Goal: Information Seeking & Learning: Check status

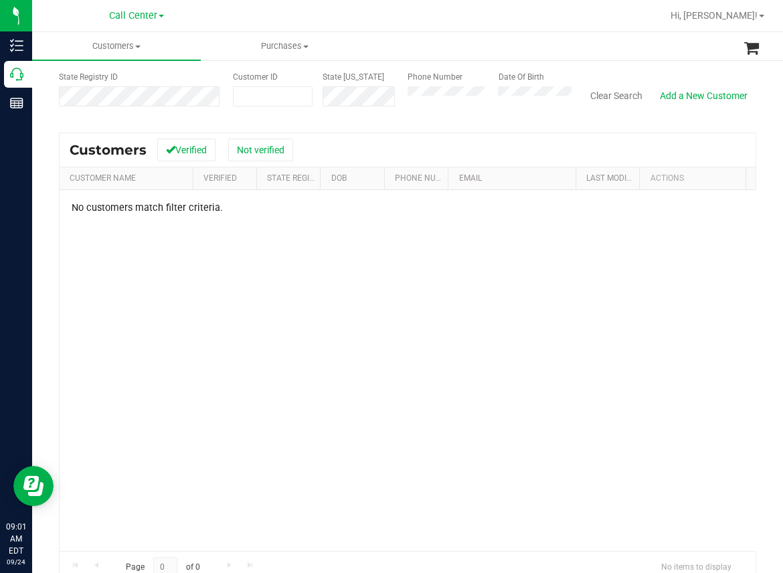
scroll to position [67, 0]
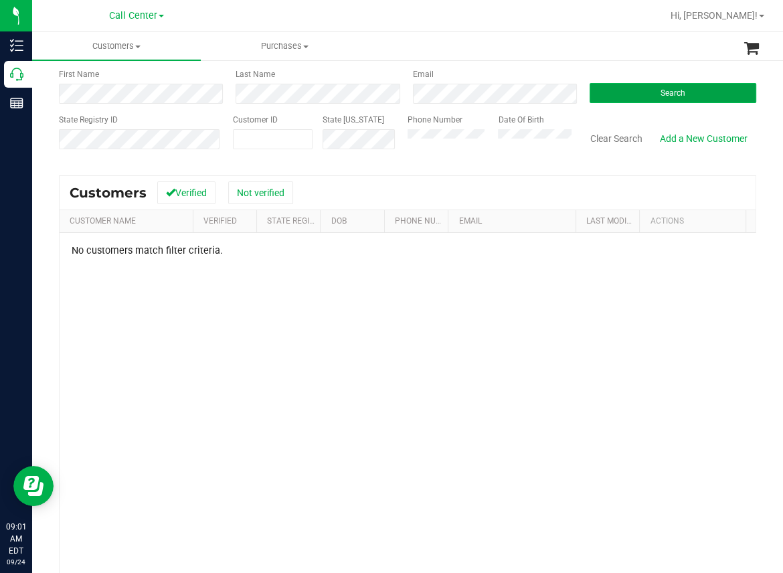
click at [649, 90] on button "Search" at bounding box center [673, 93] width 167 height 20
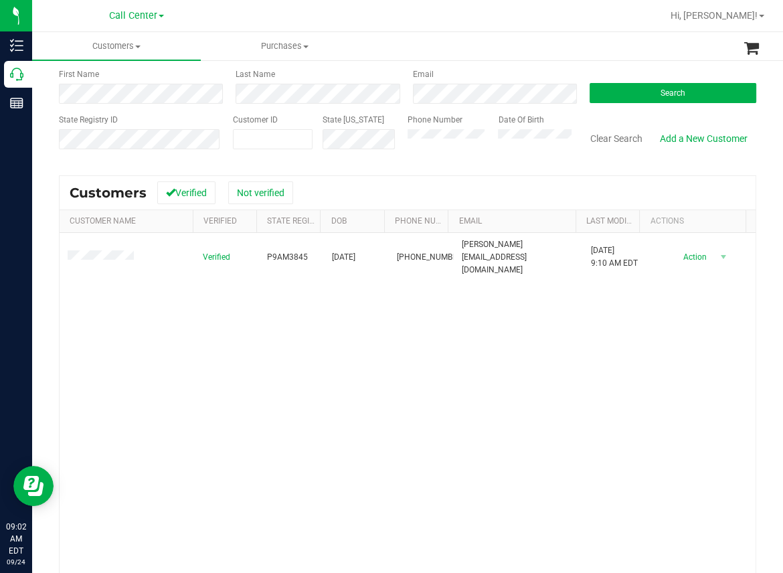
click at [268, 389] on div "Verified P9AM3845 [DATE] (954) 708-5092 [PERSON_NAME][EMAIL_ADDRESS][DOMAIN_NAM…" at bounding box center [408, 413] width 696 height 361
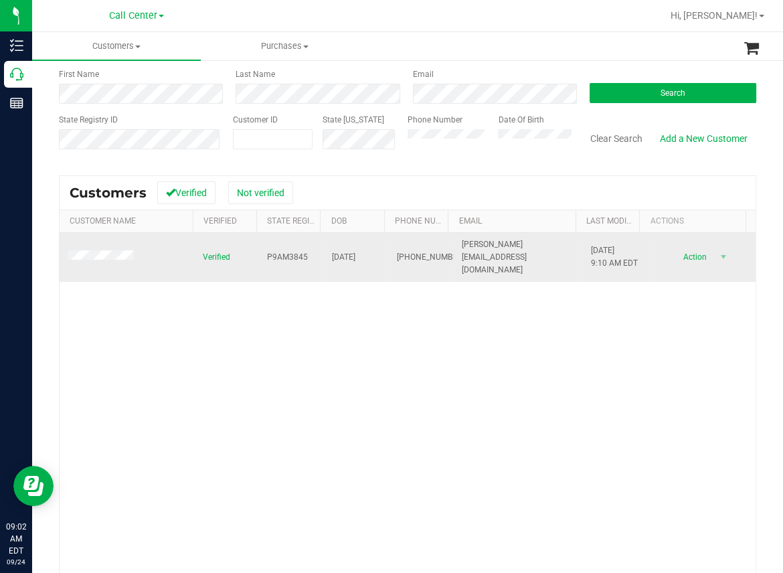
click at [281, 251] on span "P9AM3845" at bounding box center [287, 257] width 41 height 13
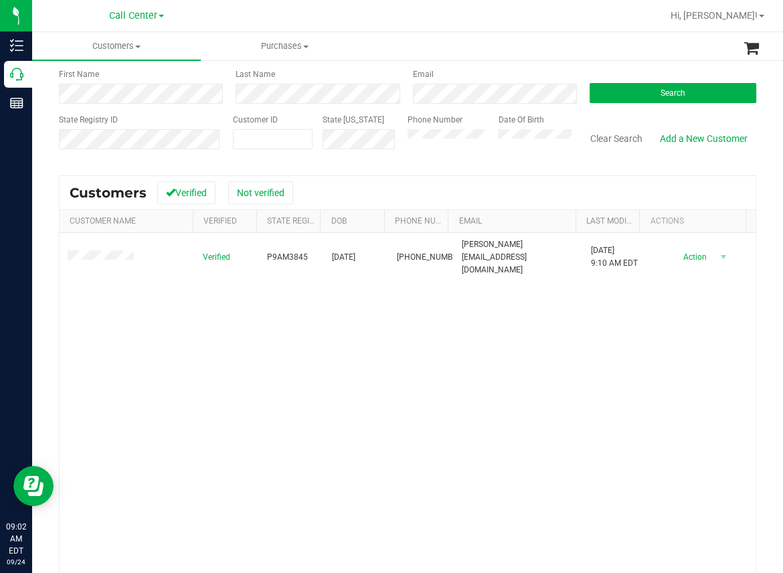
click at [366, 334] on div "Verified P9AM3845 [DATE] (954) 708-5092 [PERSON_NAME][EMAIL_ADDRESS][DOMAIN_NAM…" at bounding box center [408, 413] width 696 height 361
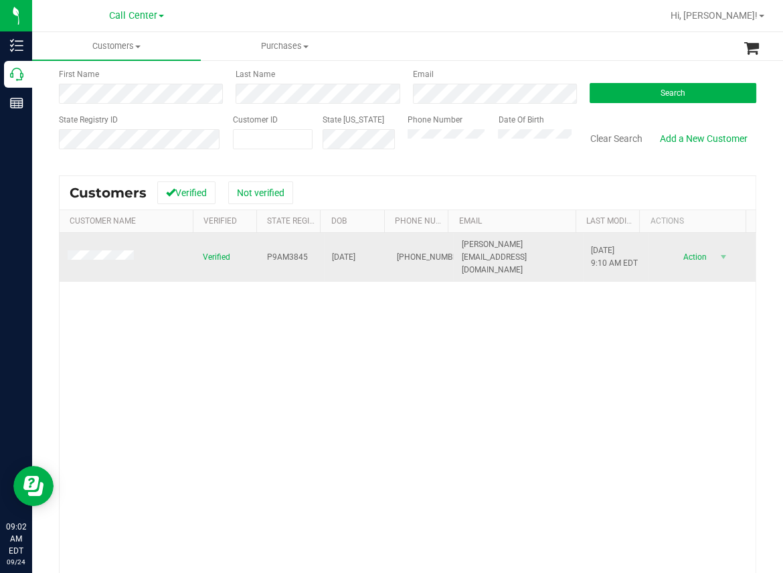
click at [341, 251] on span "[DATE]" at bounding box center [343, 257] width 23 height 13
copy span "[DATE]"
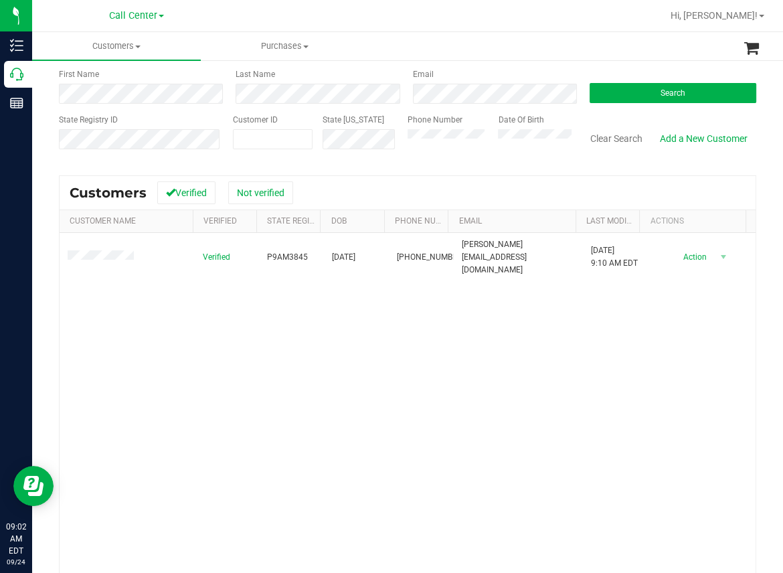
drag, startPoint x: 318, startPoint y: 408, endPoint x: 328, endPoint y: 387, distance: 23.7
click at [318, 406] on div "Verified P9AM3845 [DATE] (954) 708-5092 [PERSON_NAME][EMAIL_ADDRESS][DOMAIN_NAM…" at bounding box center [408, 413] width 696 height 361
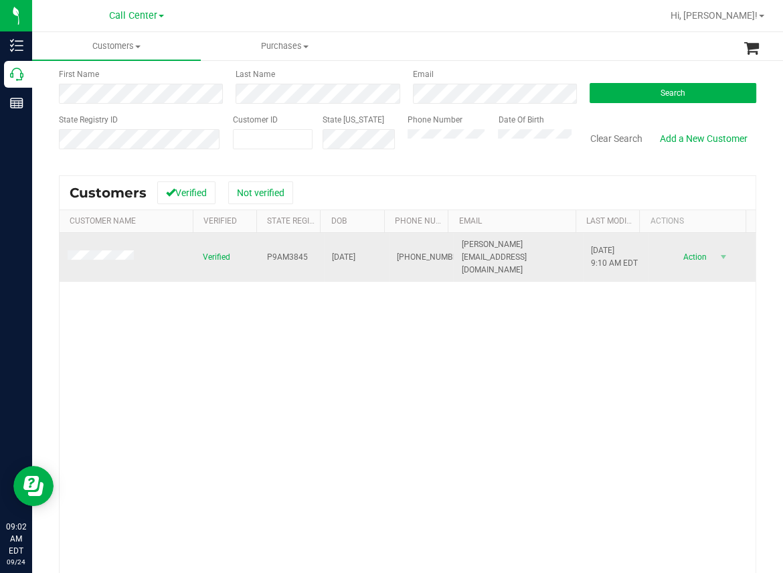
click at [273, 253] on span "P9AM3845" at bounding box center [287, 257] width 41 height 13
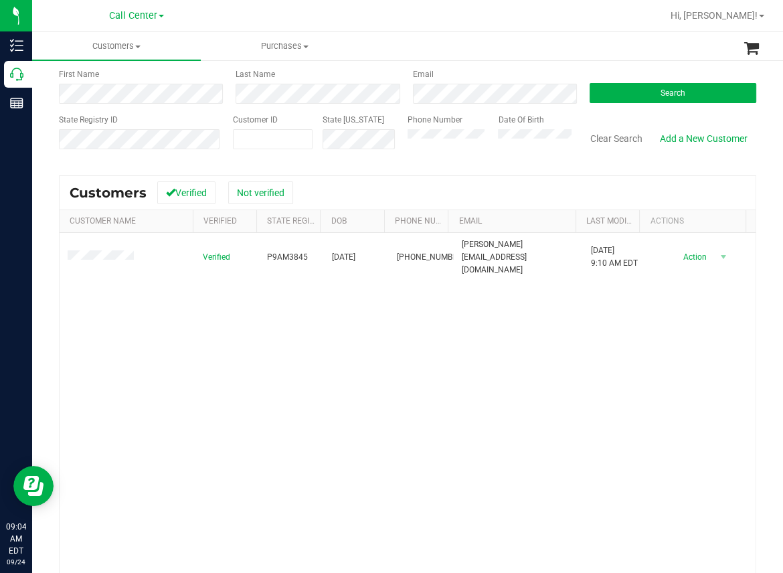
drag, startPoint x: 434, startPoint y: 315, endPoint x: 259, endPoint y: 389, distance: 189.9
click at [259, 389] on div "Verified P9AM3845 [DATE] (954) 708-5092 [PERSON_NAME][EMAIL_ADDRESS][DOMAIN_NAM…" at bounding box center [408, 413] width 696 height 361
click at [149, 364] on div "Verified P9AM3845 [DATE] (954) 708-5092 [PERSON_NAME][EMAIL_ADDRESS][DOMAIN_NAM…" at bounding box center [408, 413] width 696 height 361
click at [648, 88] on button "Search" at bounding box center [673, 93] width 167 height 20
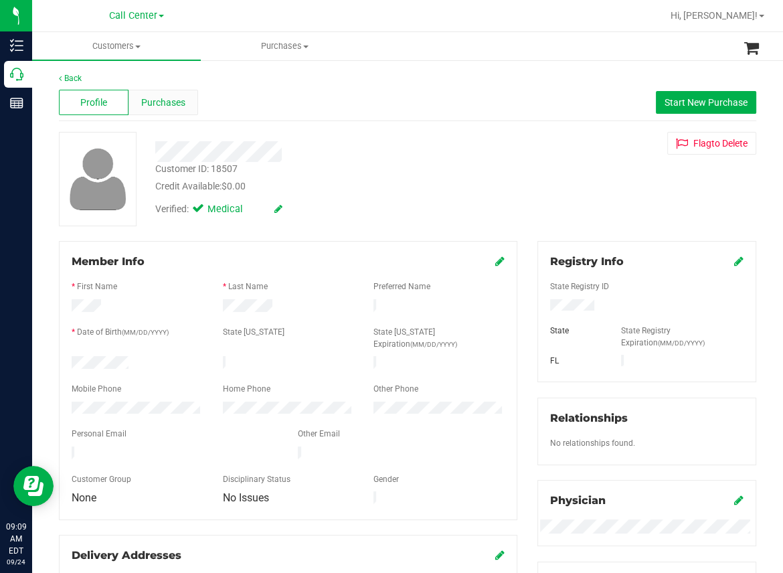
click at [171, 103] on span "Purchases" at bounding box center [163, 103] width 44 height 14
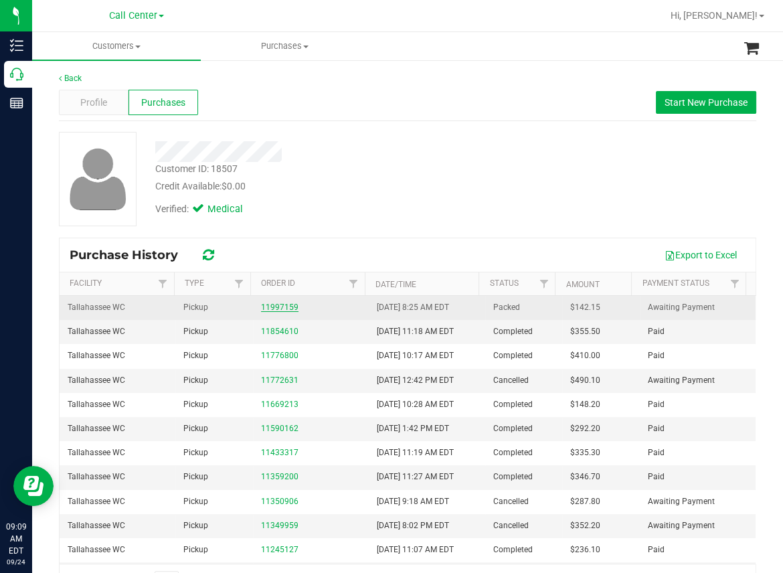
click at [281, 307] on link "11997159" at bounding box center [279, 307] width 37 height 9
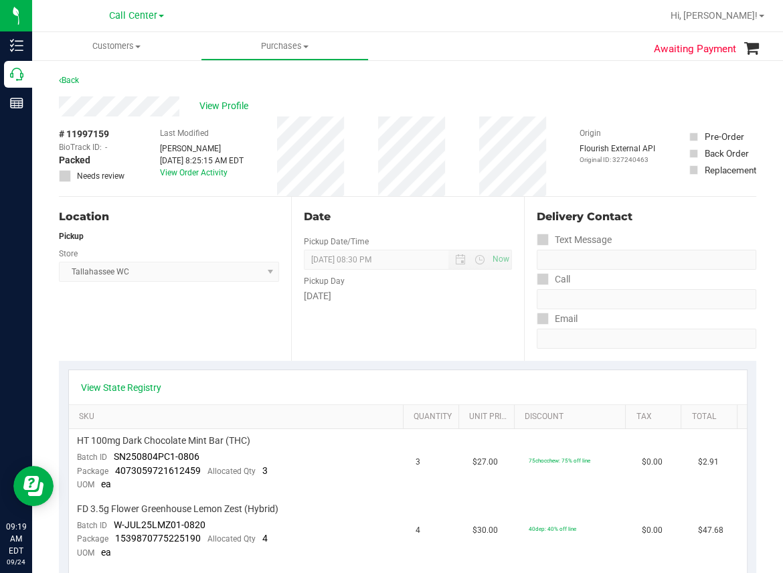
click at [512, 35] on ul "Customers All customers Add a new customer All physicians Purchases All purchas…" at bounding box center [423, 46] width 783 height 29
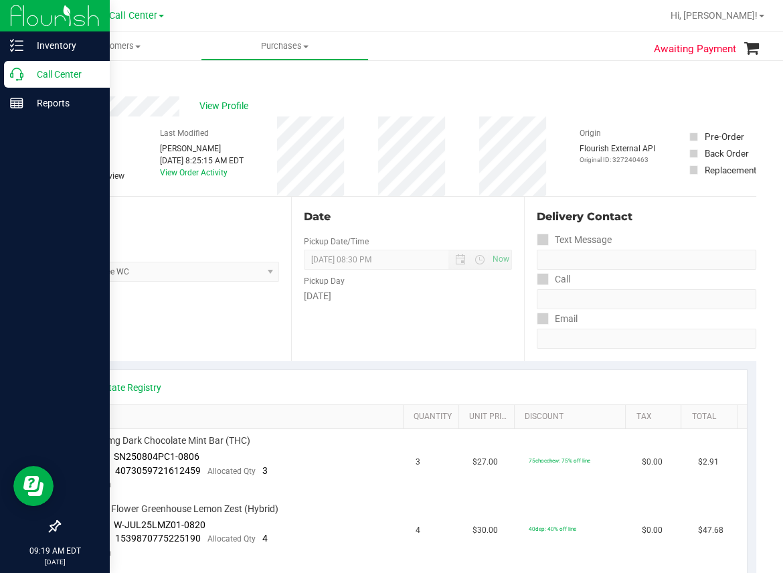
click at [13, 76] on icon at bounding box center [16, 74] width 13 height 13
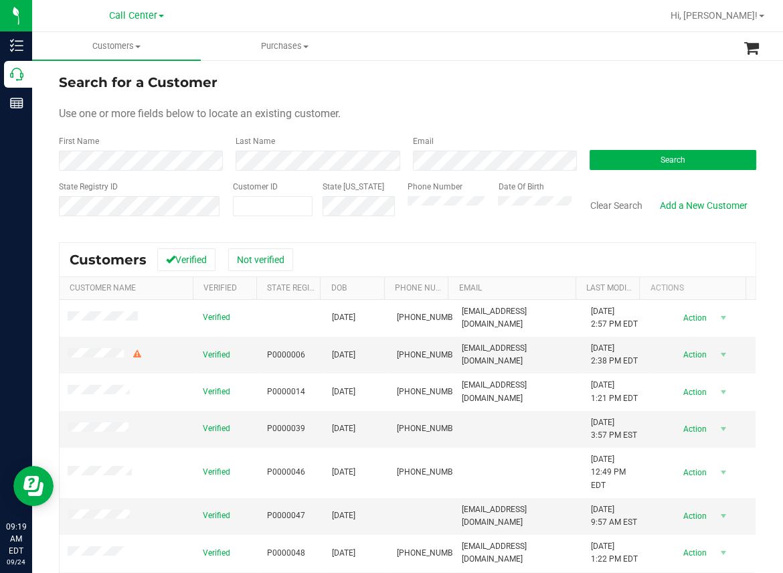
click at [398, 120] on div "Use one or more fields below to locate an existing customer." at bounding box center [408, 114] width 698 height 16
click at [674, 152] on button "Search" at bounding box center [673, 160] width 167 height 20
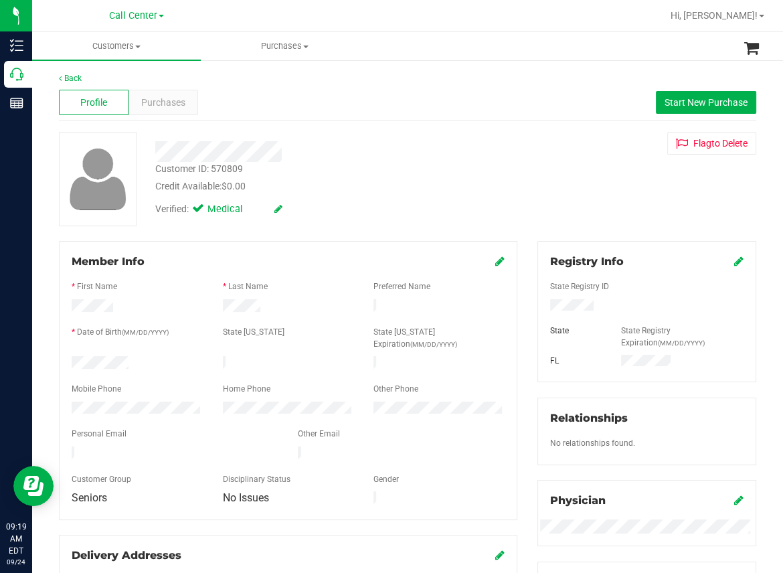
click at [344, 146] on div at bounding box center [324, 151] width 359 height 21
click at [375, 187] on div "Credit Available: $0.00" at bounding box center [324, 186] width 339 height 14
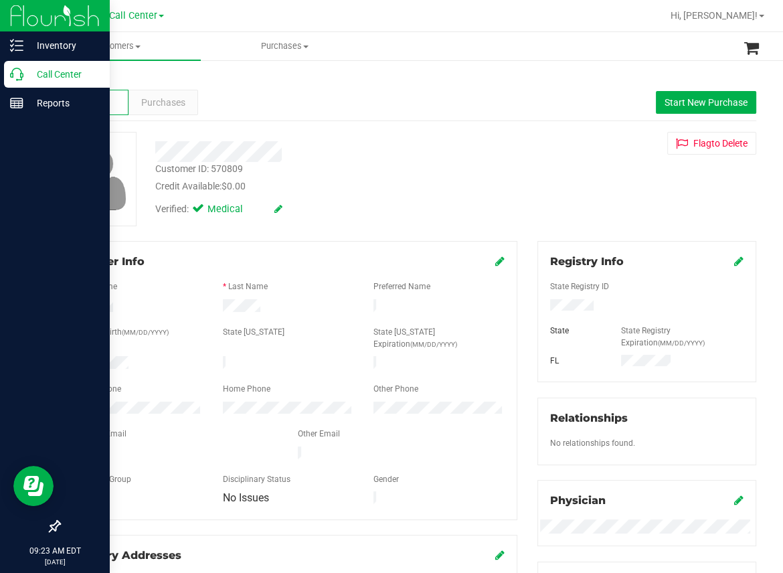
click at [22, 75] on icon at bounding box center [16, 74] width 13 height 13
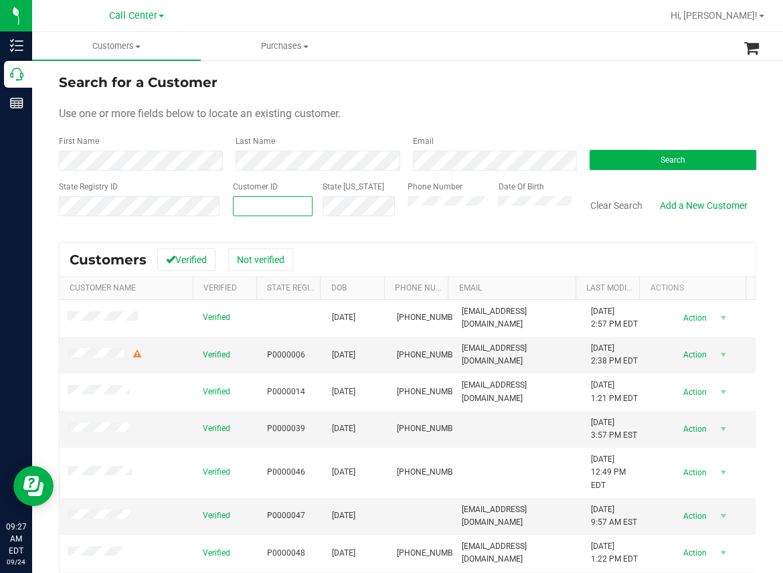
paste input "11997239"
type input "11997239"
click at [641, 151] on button "Search" at bounding box center [673, 160] width 167 height 20
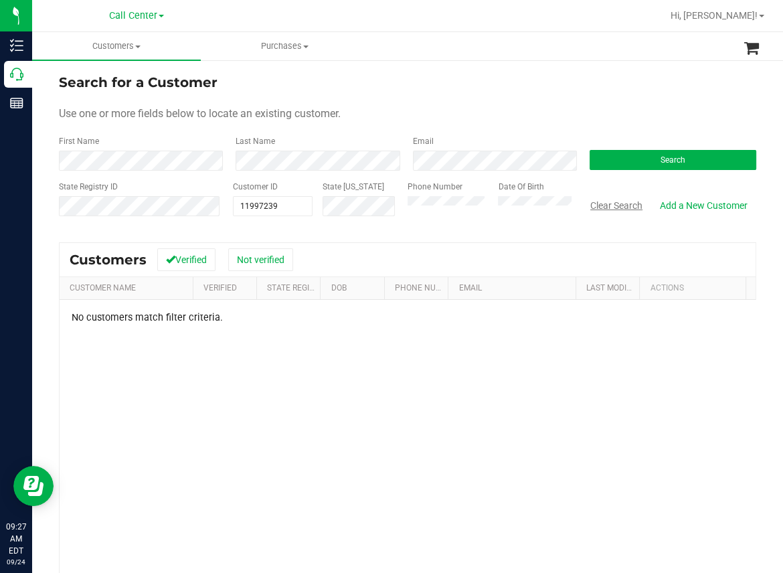
click at [603, 206] on button "Clear Search" at bounding box center [617, 205] width 70 height 23
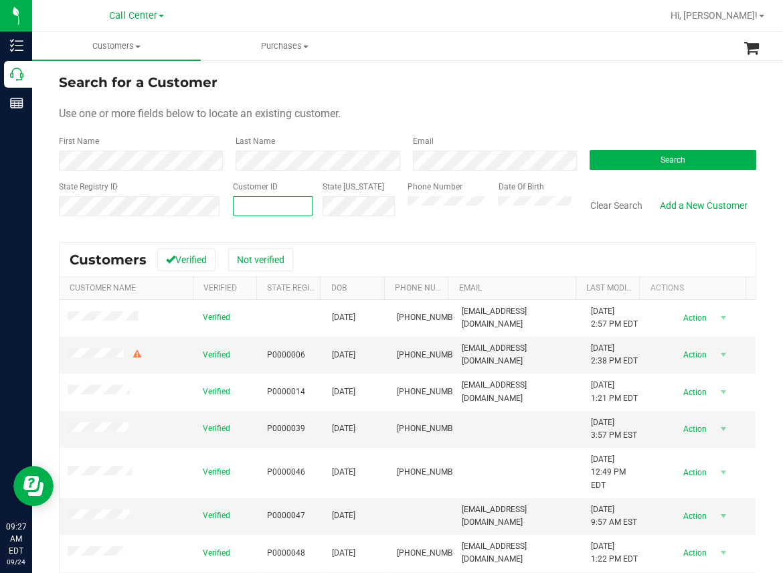
paste input "84680"
type input "84680"
click at [628, 163] on button "Search" at bounding box center [673, 160] width 167 height 20
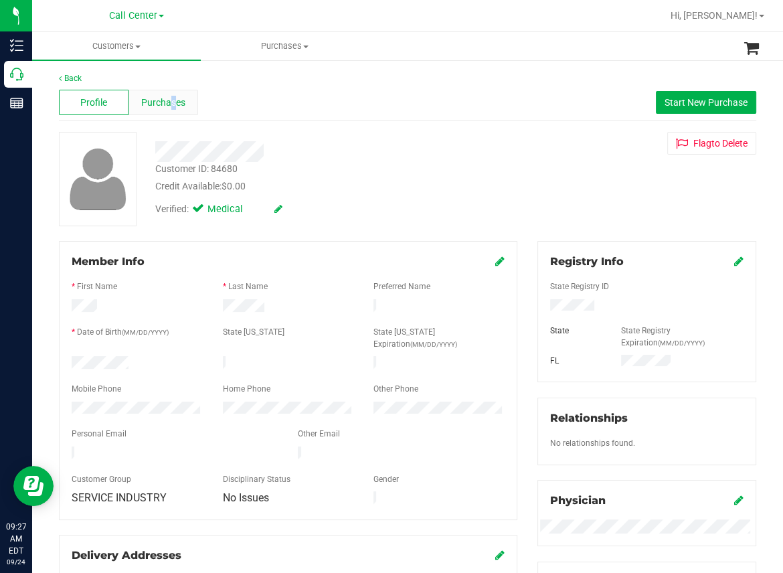
click at [167, 105] on span "Purchases" at bounding box center [163, 103] width 44 height 14
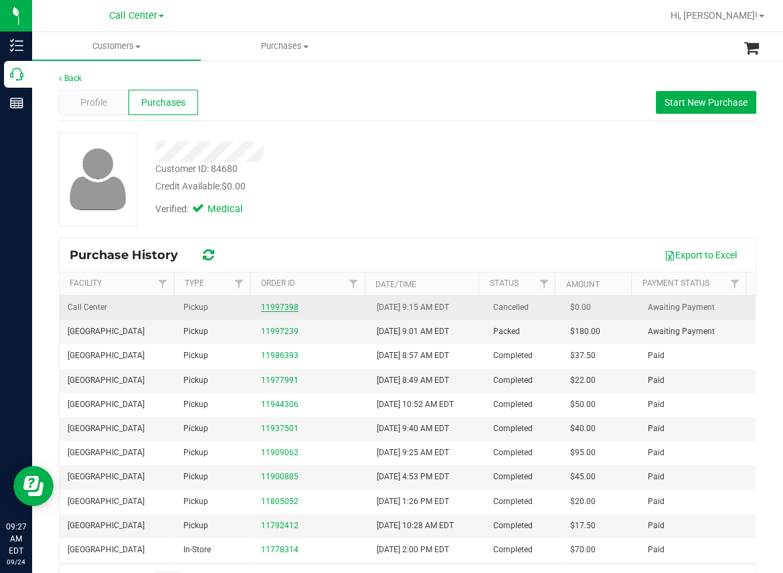
click at [270, 307] on link "11997398" at bounding box center [279, 307] width 37 height 9
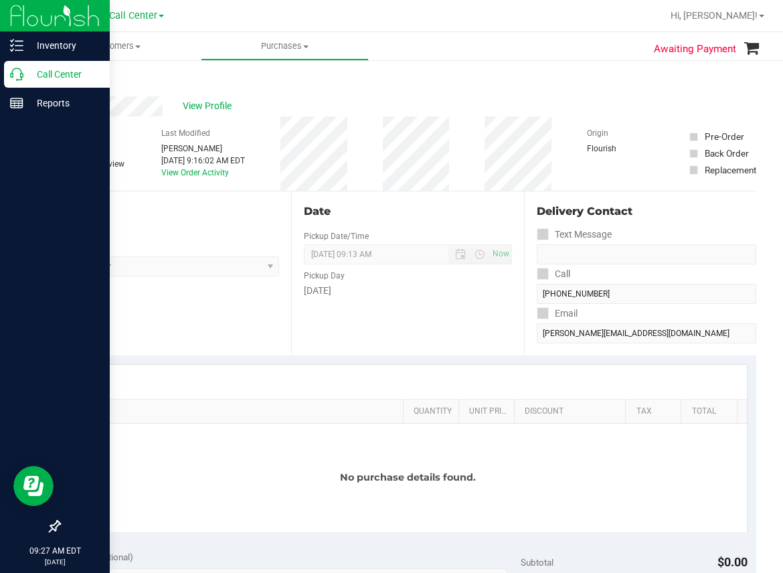
click at [21, 70] on icon at bounding box center [16, 74] width 13 height 13
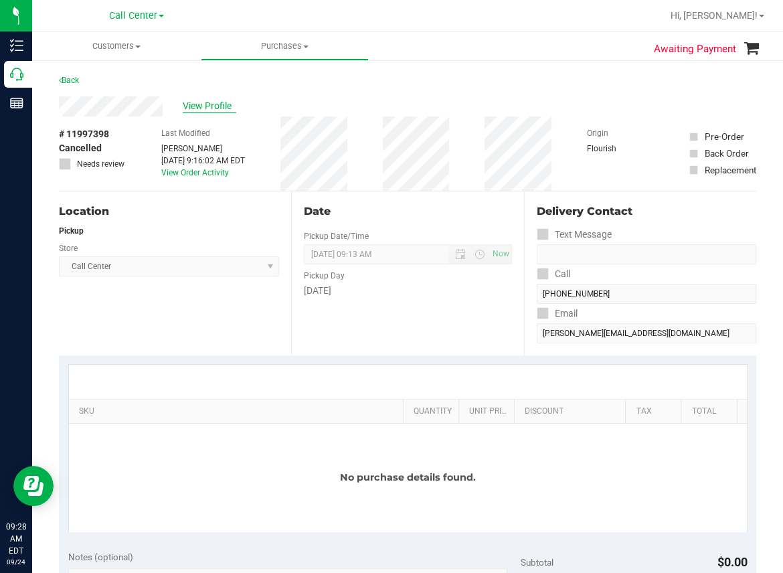
click at [212, 106] on span "View Profile" at bounding box center [210, 106] width 54 height 14
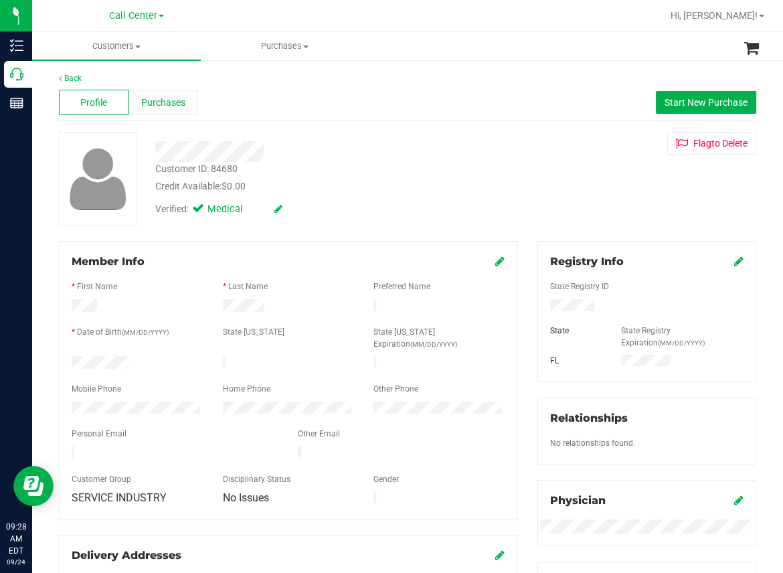
click at [157, 104] on span "Purchases" at bounding box center [163, 103] width 44 height 14
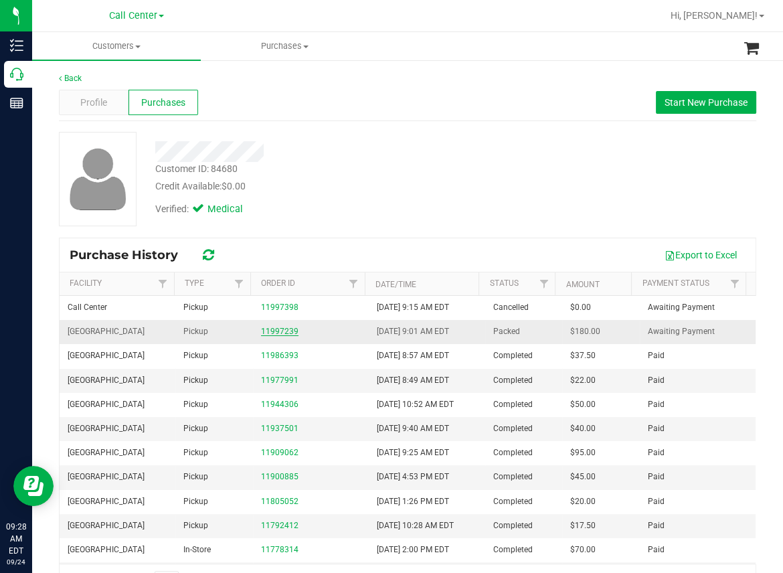
click at [280, 331] on link "11997239" at bounding box center [279, 331] width 37 height 9
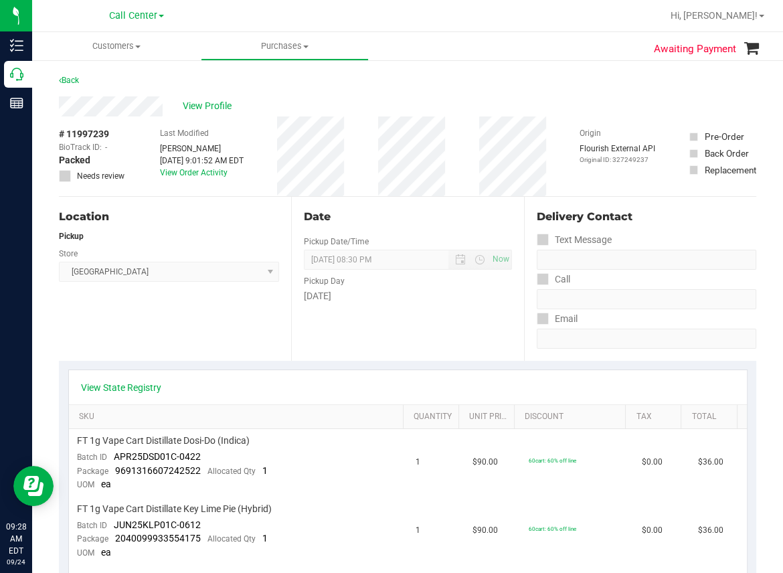
click at [167, 340] on div "Location Pickup Store [GEOGRAPHIC_DATA] WC Select Store [PERSON_NAME][GEOGRAPHI…" at bounding box center [175, 279] width 232 height 164
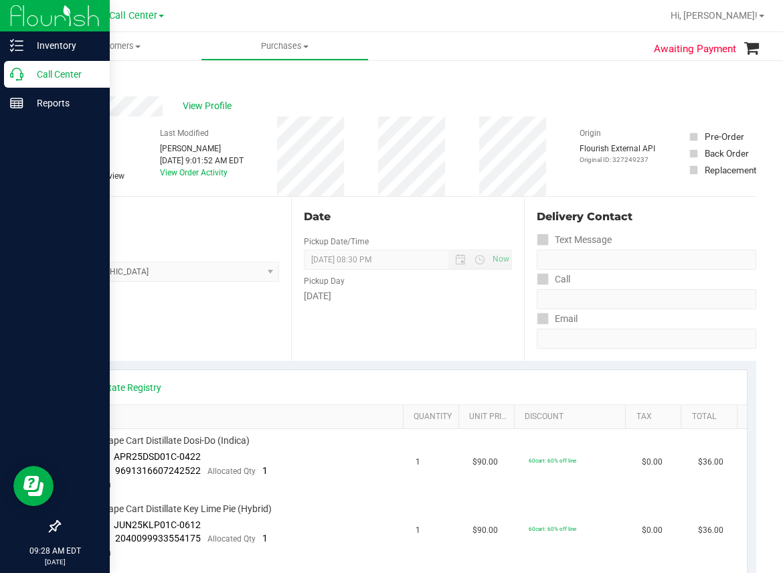
click at [11, 73] on icon at bounding box center [16, 74] width 13 height 13
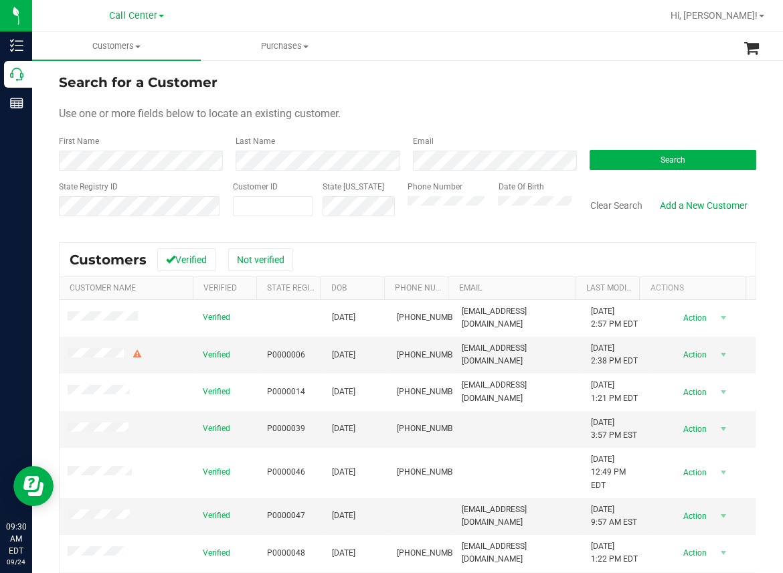
click at [399, 236] on div "Search for a Customer Use one or more fields below to locate an existing custom…" at bounding box center [408, 384] width 698 height 624
click at [384, 95] on form "Search for a Customer Use one or more fields below to locate an existing custom…" at bounding box center [408, 150] width 698 height 156
click at [670, 157] on span "Search" at bounding box center [673, 159] width 25 height 9
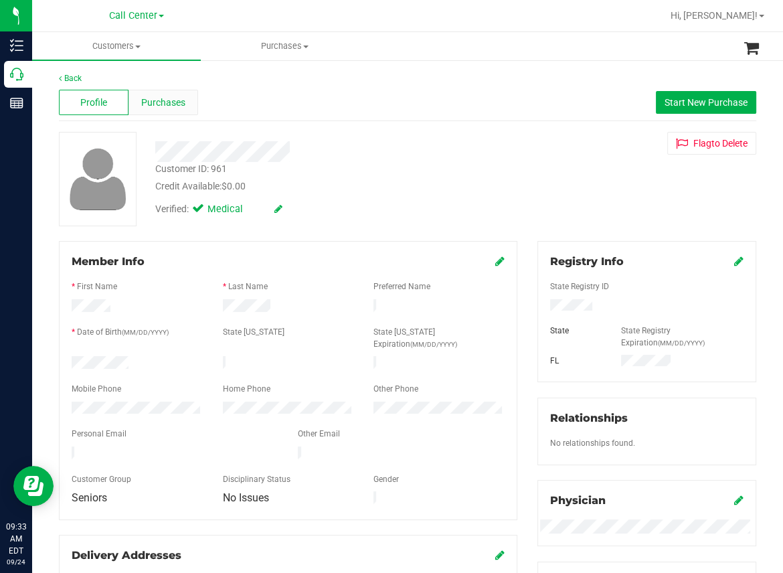
click at [167, 104] on span "Purchases" at bounding box center [163, 103] width 44 height 14
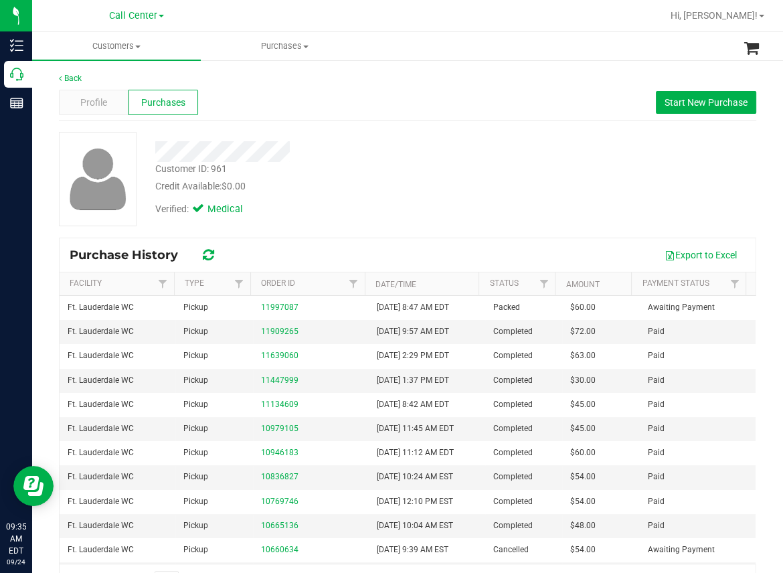
click at [376, 95] on div "Profile Purchases Start New Purchase" at bounding box center [408, 102] width 698 height 37
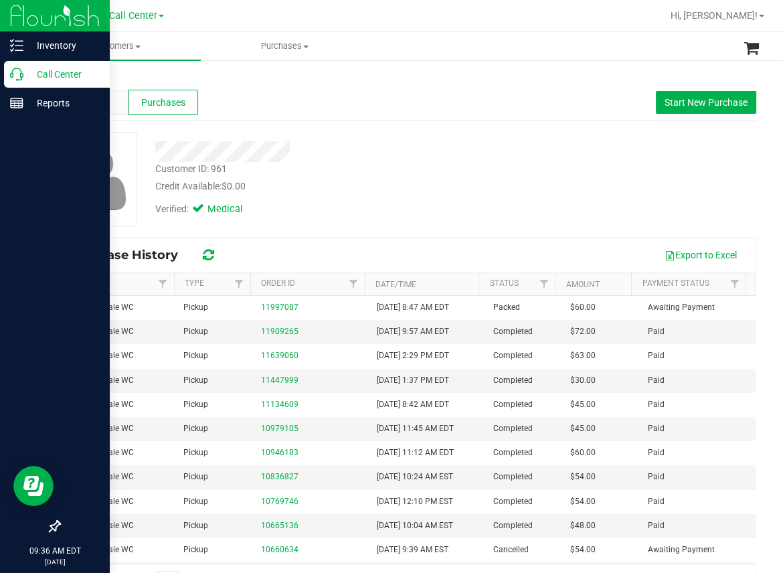
click at [17, 74] on icon at bounding box center [16, 74] width 13 height 13
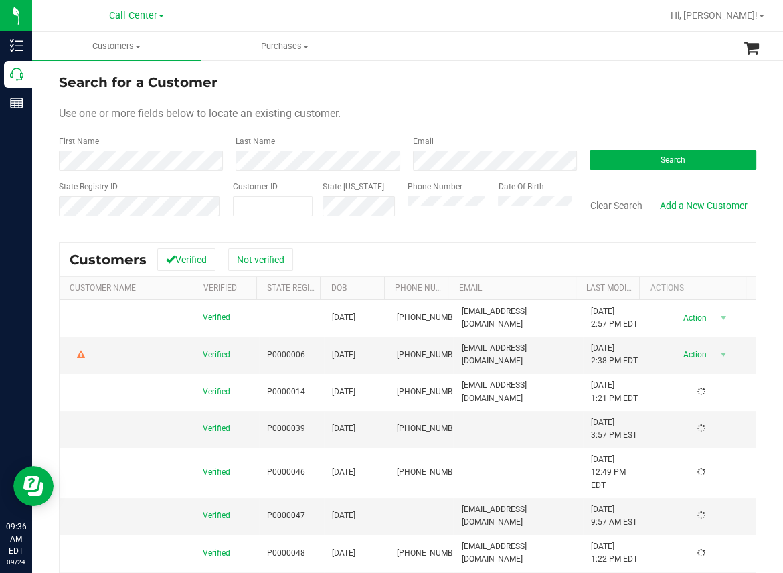
click at [545, 97] on form "Search for a Customer Use one or more fields below to locate an existing custom…" at bounding box center [408, 150] width 698 height 156
click at [151, 20] on span "Call Center" at bounding box center [133, 16] width 48 height 12
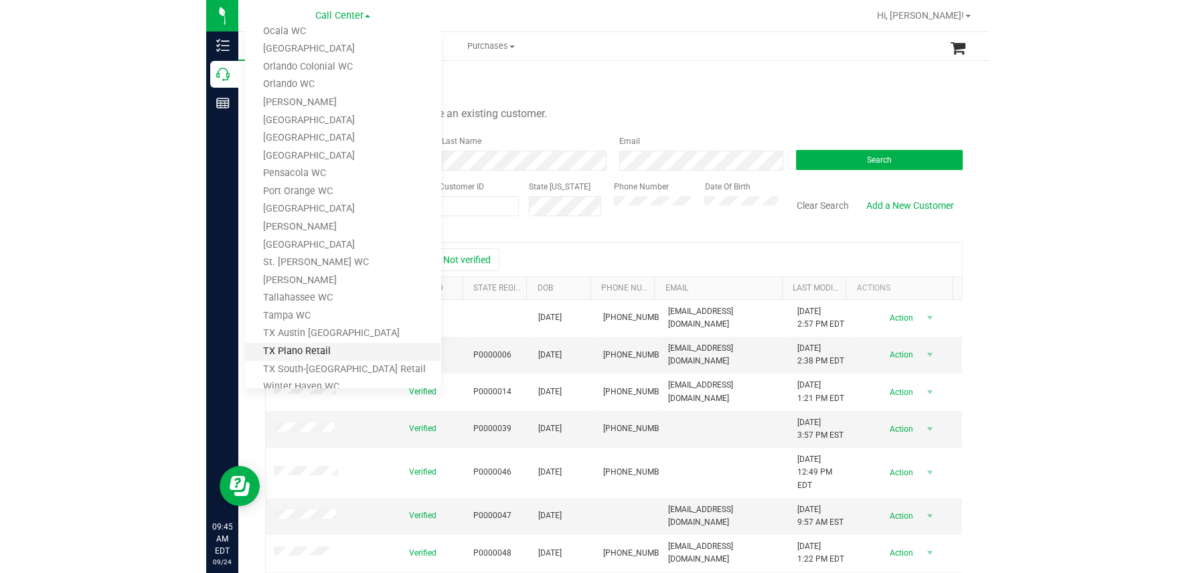
scroll to position [551, 0]
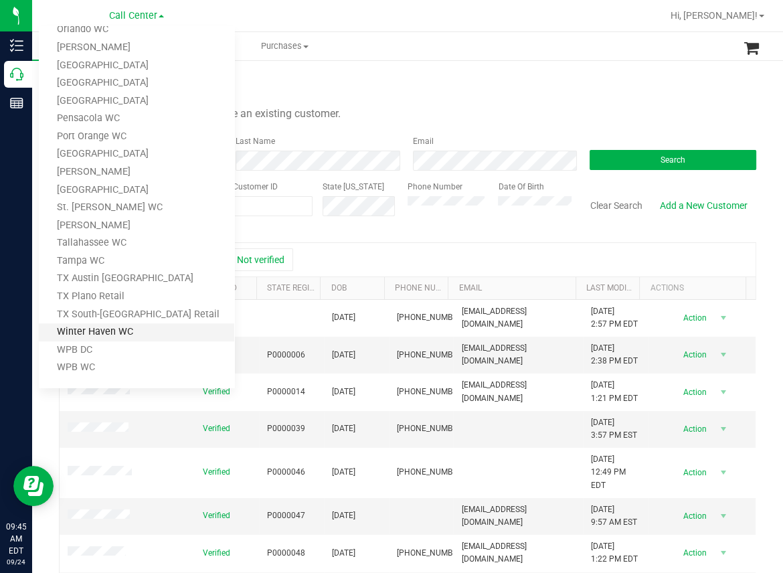
click at [82, 332] on link "Winter Haven WC" at bounding box center [137, 332] width 196 height 18
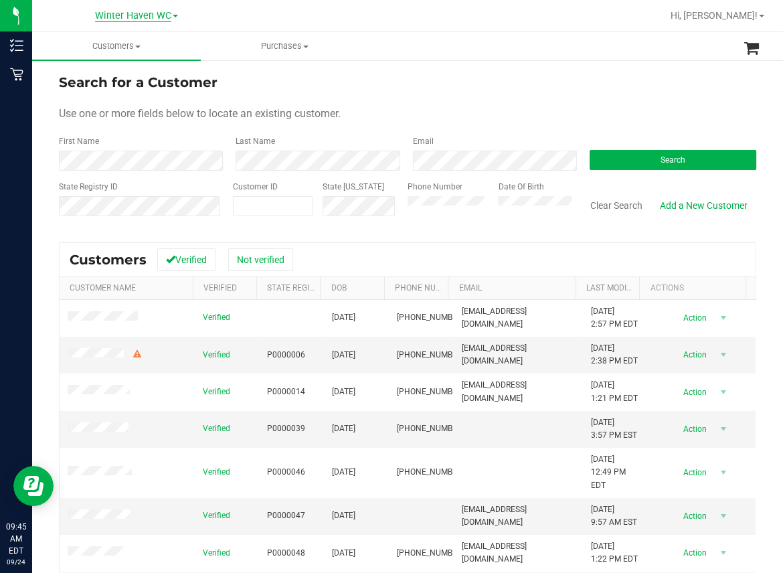
click at [169, 12] on span "Winter Haven WC" at bounding box center [133, 16] width 76 height 12
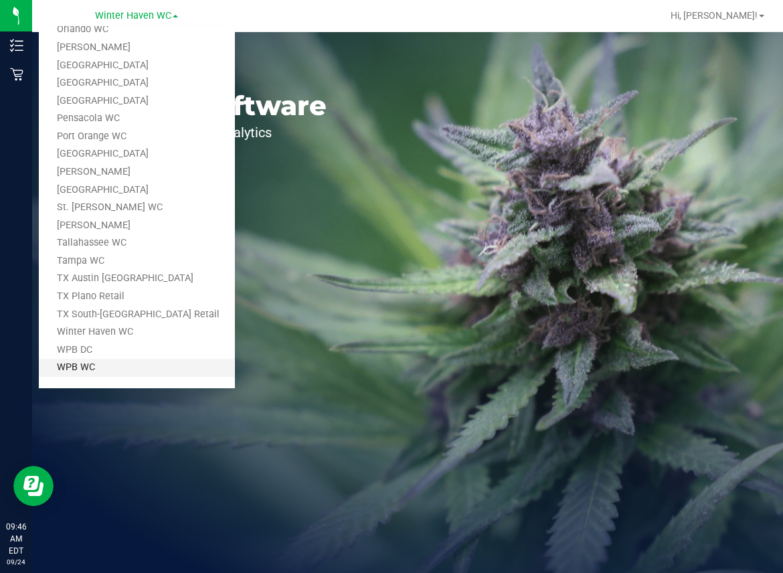
click at [71, 362] on link "WPB WC" at bounding box center [137, 368] width 196 height 18
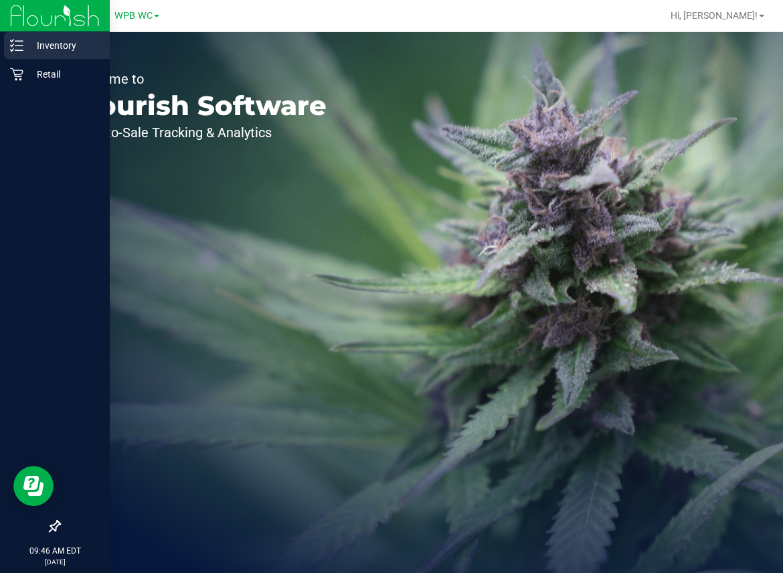
click at [22, 46] on line at bounding box center [18, 46] width 7 height 0
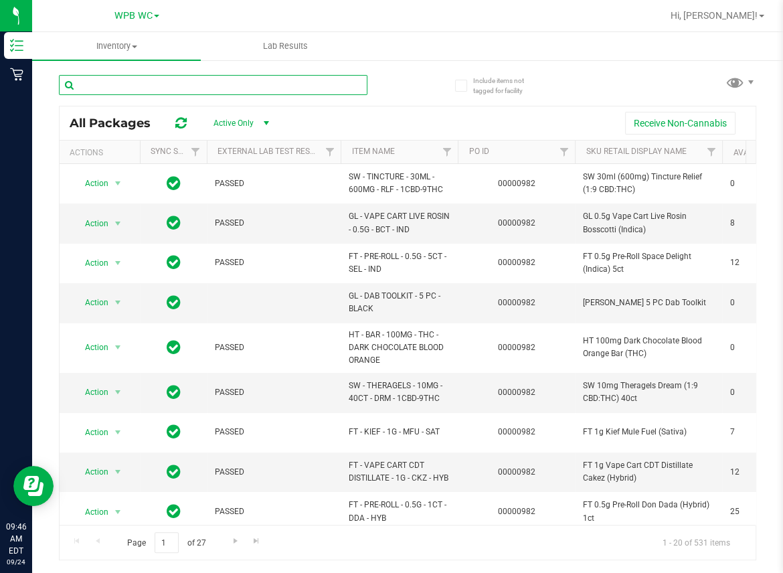
click at [105, 87] on input "text" at bounding box center [213, 85] width 309 height 20
type input "d"
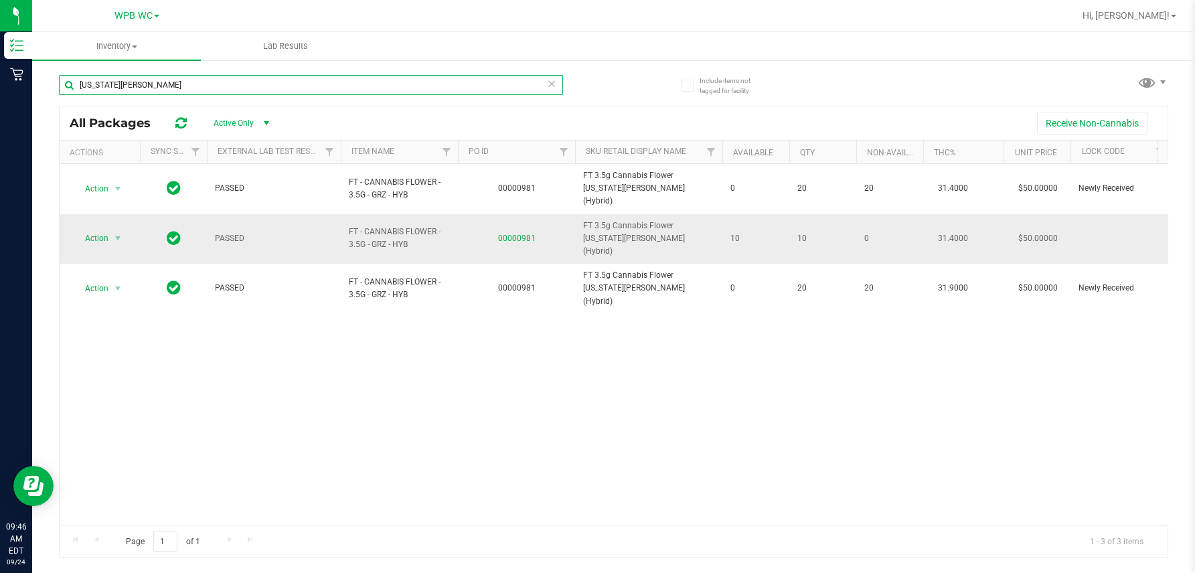
type input "[US_STATE][PERSON_NAME]"
click at [509, 234] on link "00000981" at bounding box center [516, 238] width 37 height 9
click at [169, 230] on icon at bounding box center [174, 238] width 14 height 16
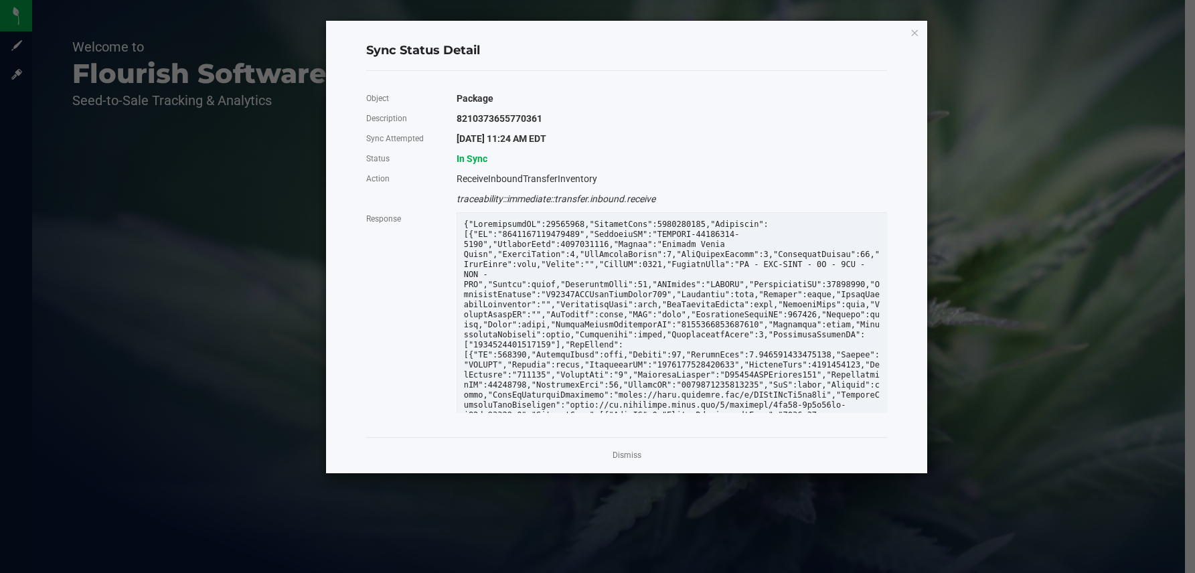
click at [783, 32] on icon "Close" at bounding box center [914, 32] width 9 height 16
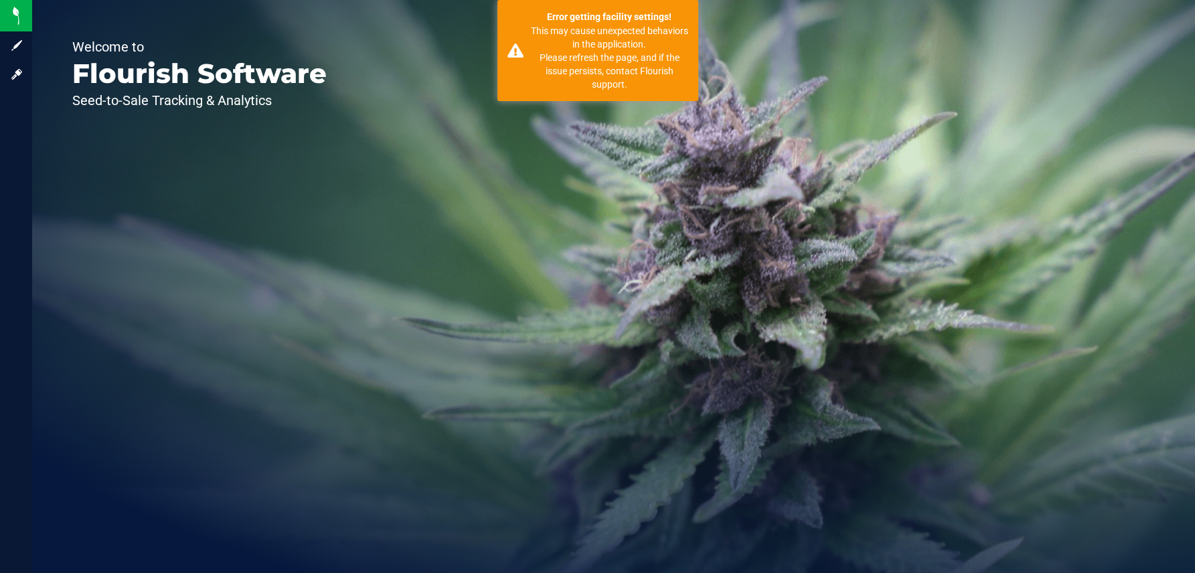
click at [400, 195] on div "Welcome to Flourish Software Seed-to-Sale Tracking & Analytics" at bounding box center [613, 286] width 1163 height 573
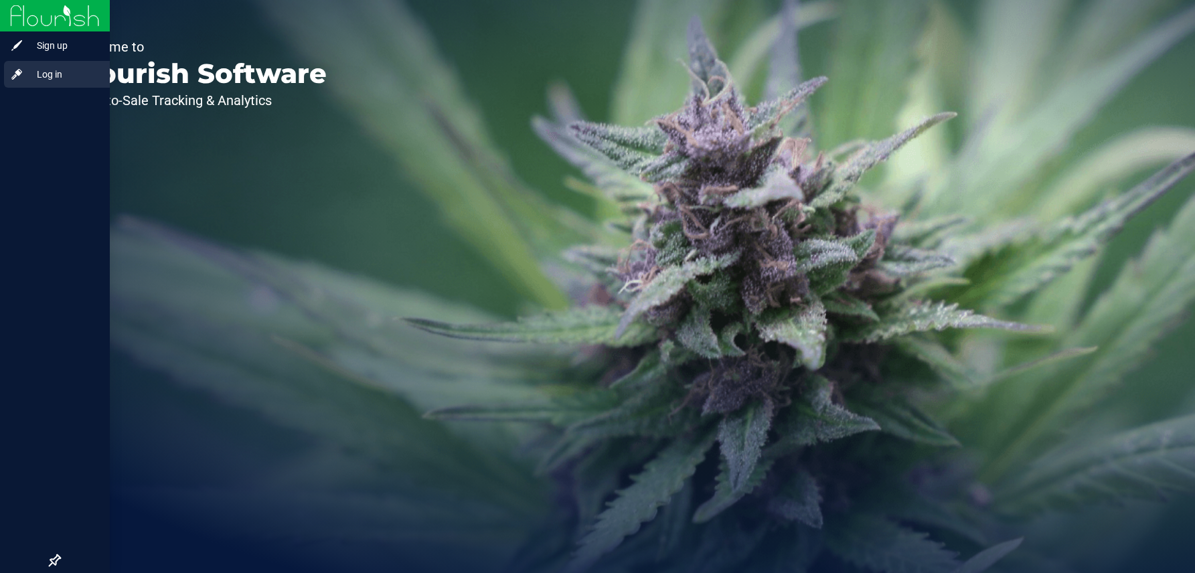
click at [44, 75] on span "Log in" at bounding box center [63, 74] width 80 height 16
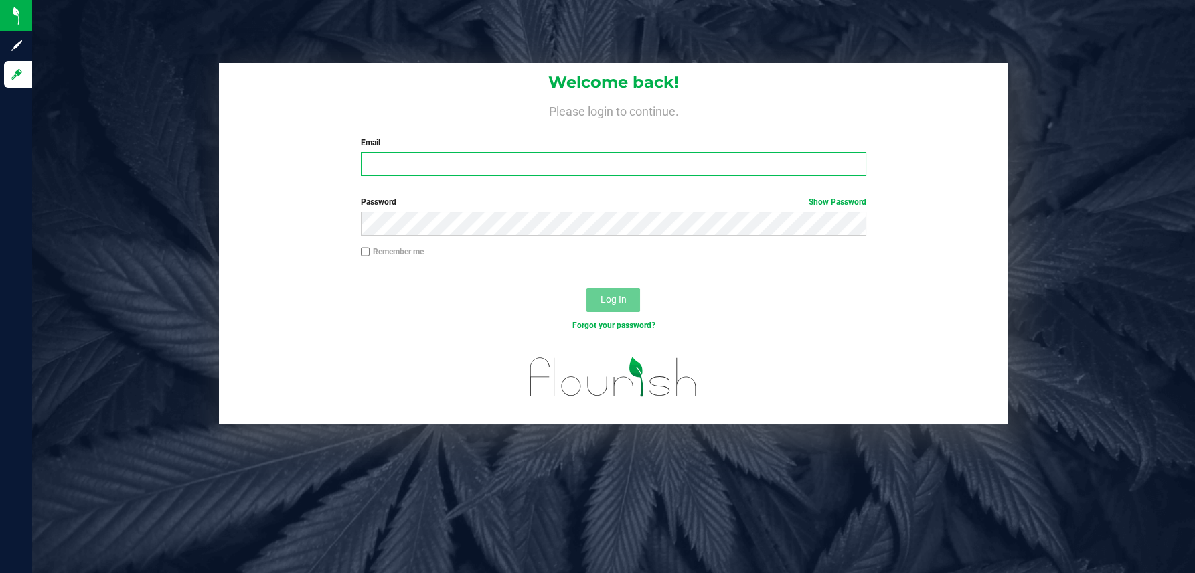
type input "[EMAIL_ADDRESS][DOMAIN_NAME]"
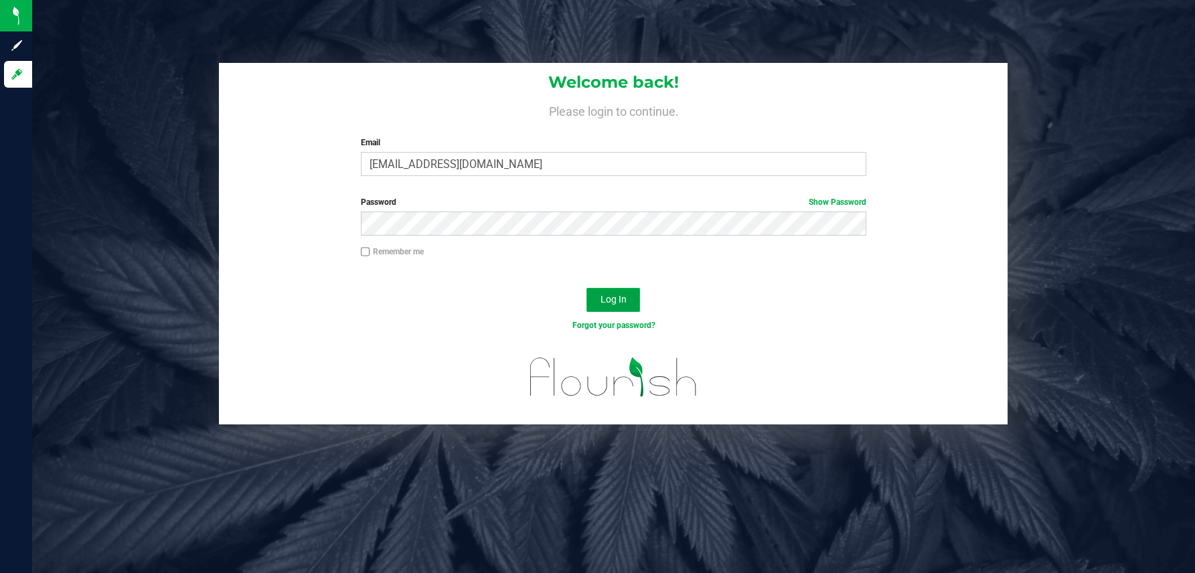
click at [614, 301] on span "Log In" at bounding box center [614, 299] width 26 height 11
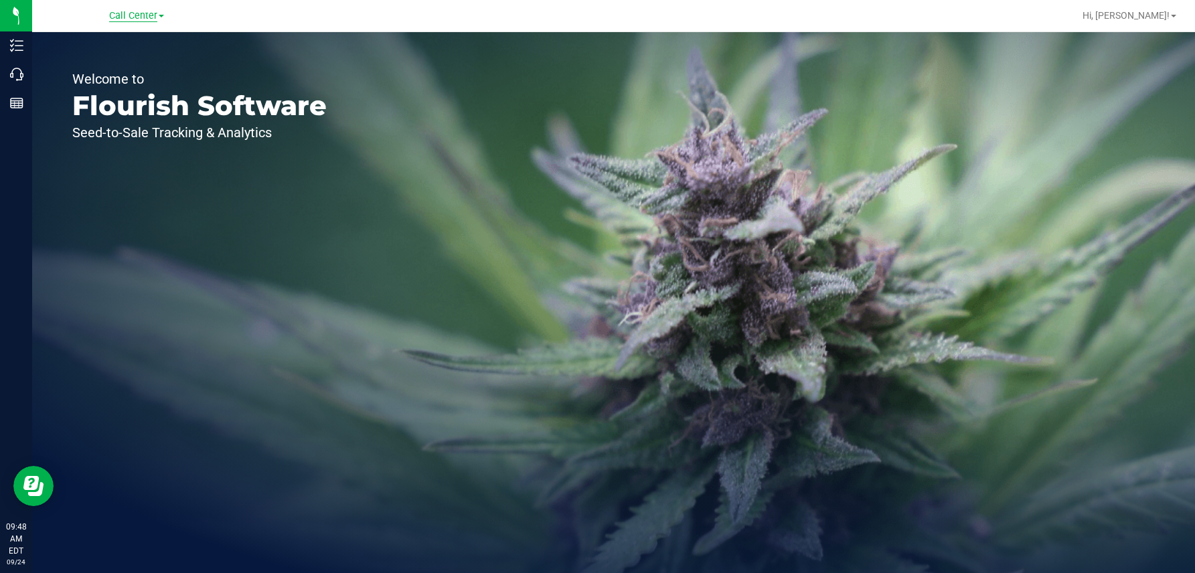
click at [141, 17] on span "Call Center" at bounding box center [133, 16] width 48 height 12
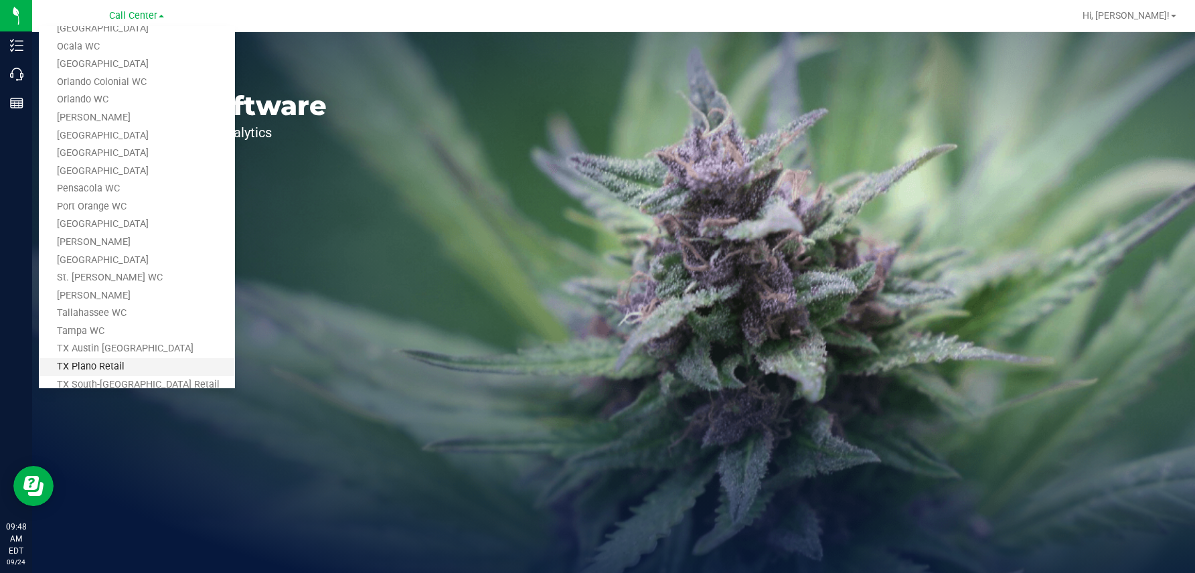
scroll to position [551, 0]
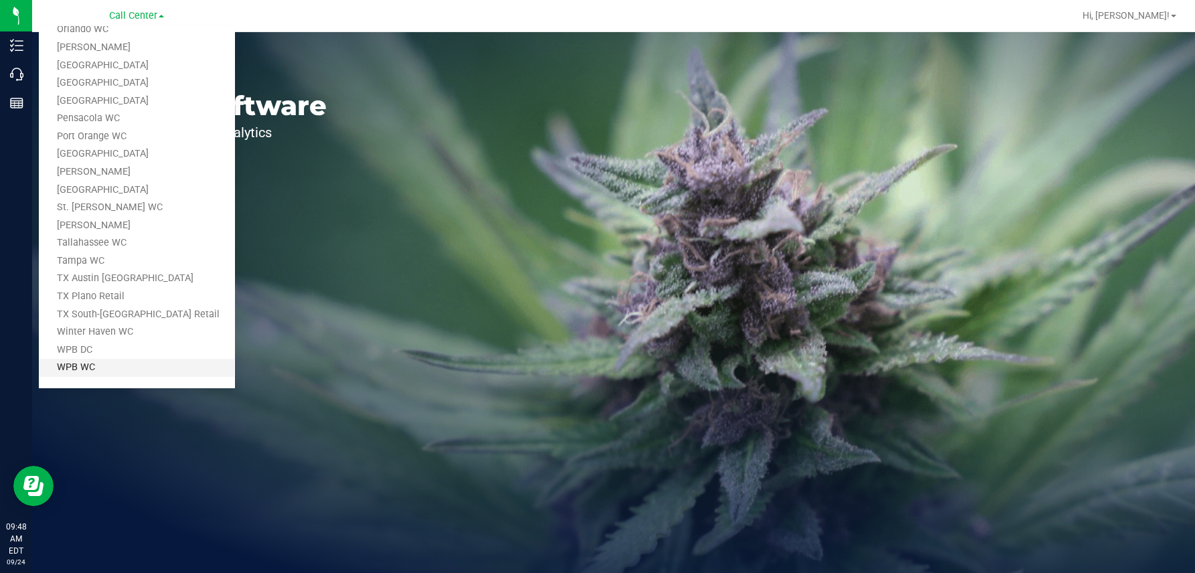
click at [62, 367] on link "WPB WC" at bounding box center [137, 368] width 196 height 18
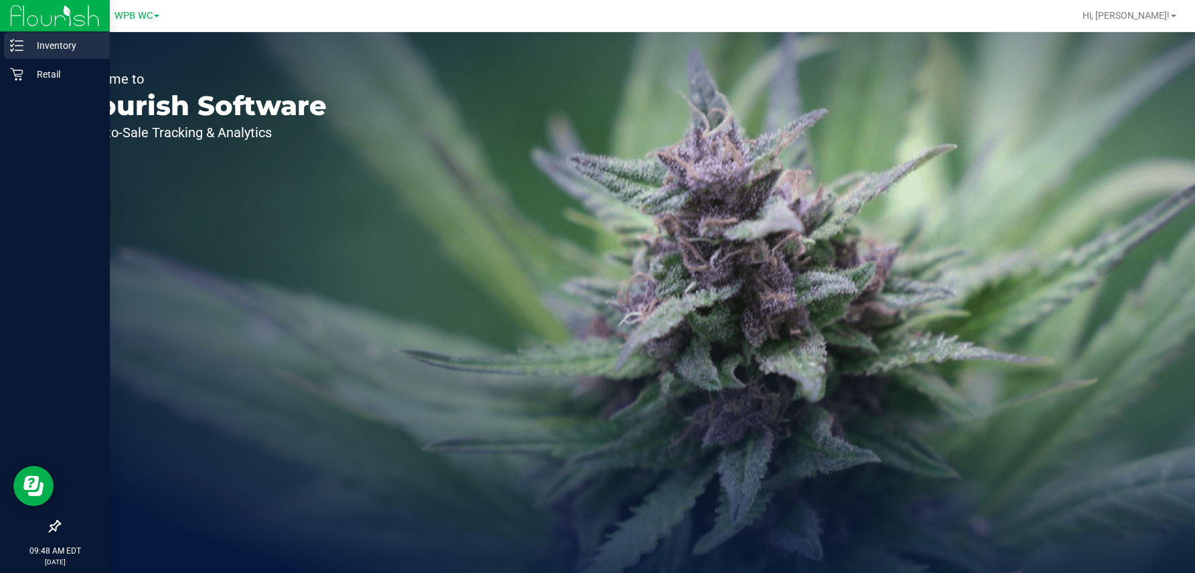
click at [41, 48] on p "Inventory" at bounding box center [63, 45] width 80 height 16
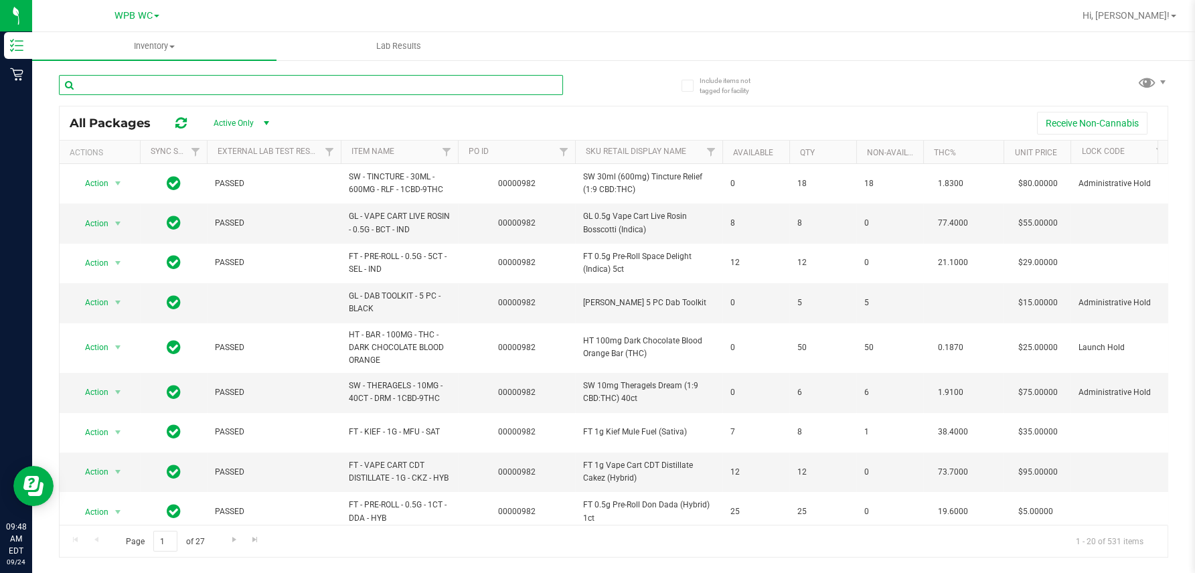
click at [111, 86] on input "text" at bounding box center [311, 85] width 504 height 20
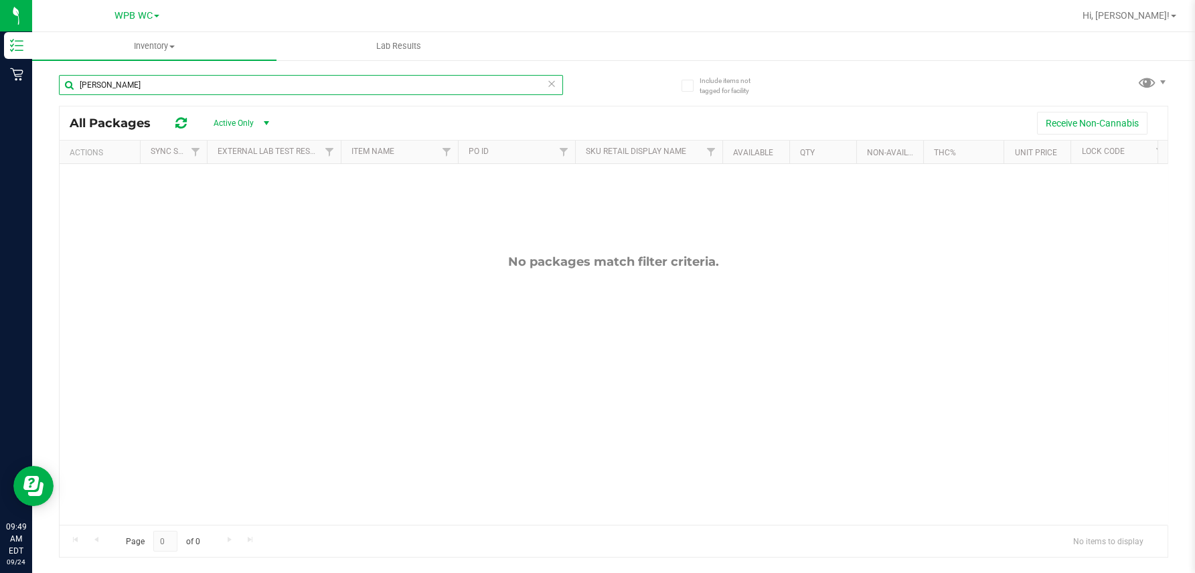
click at [151, 85] on input "[PERSON_NAME]" at bounding box center [311, 85] width 504 height 20
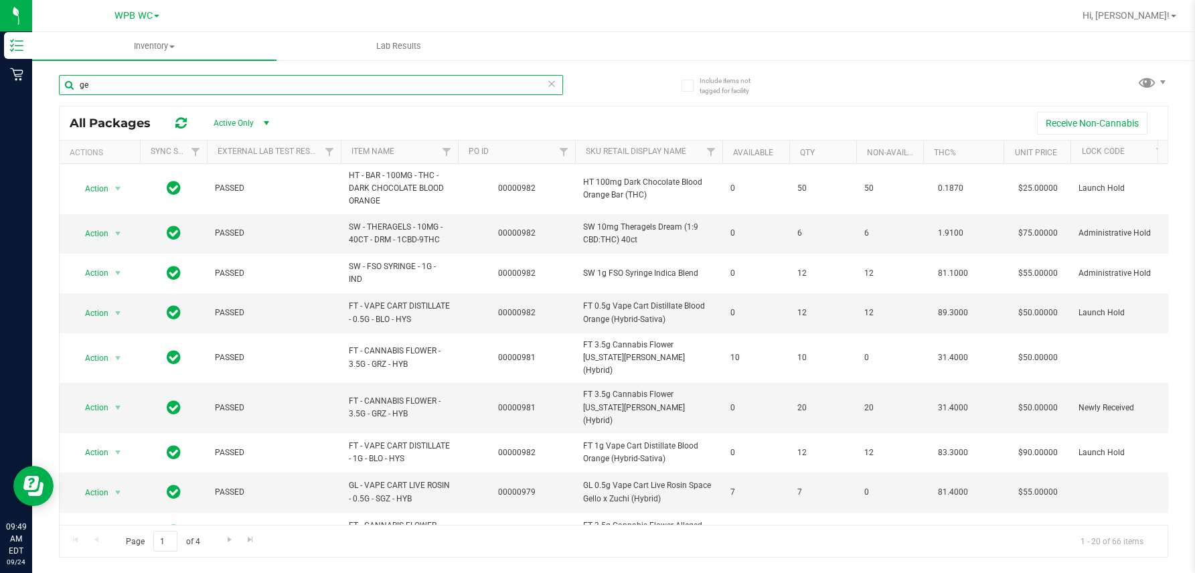
type input "g"
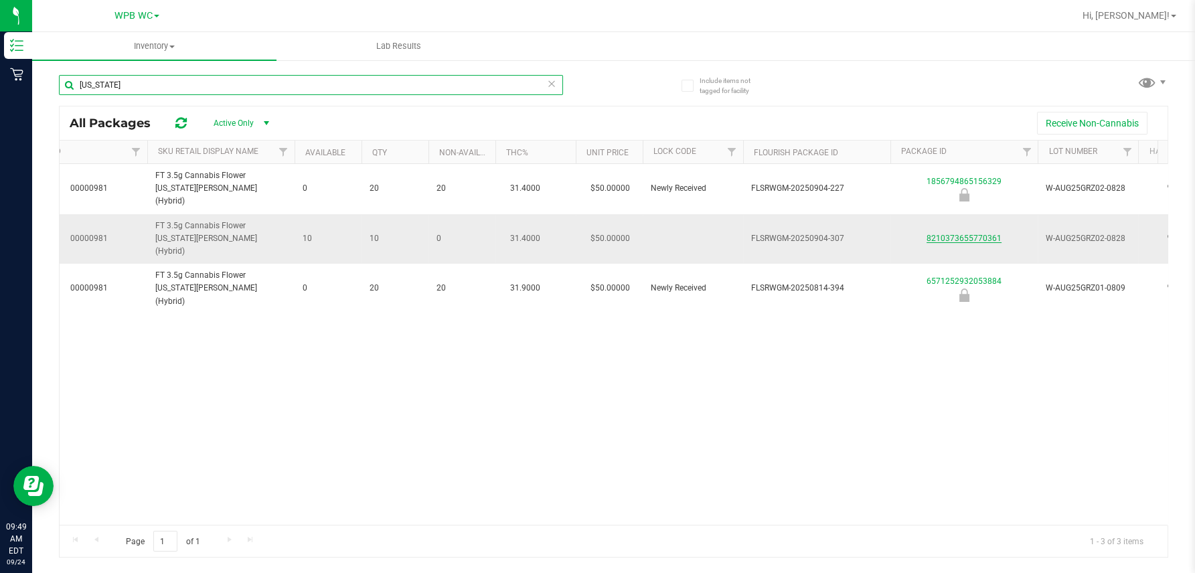
type input "[US_STATE]"
click at [783, 234] on link "8210373655770361" at bounding box center [964, 238] width 75 height 9
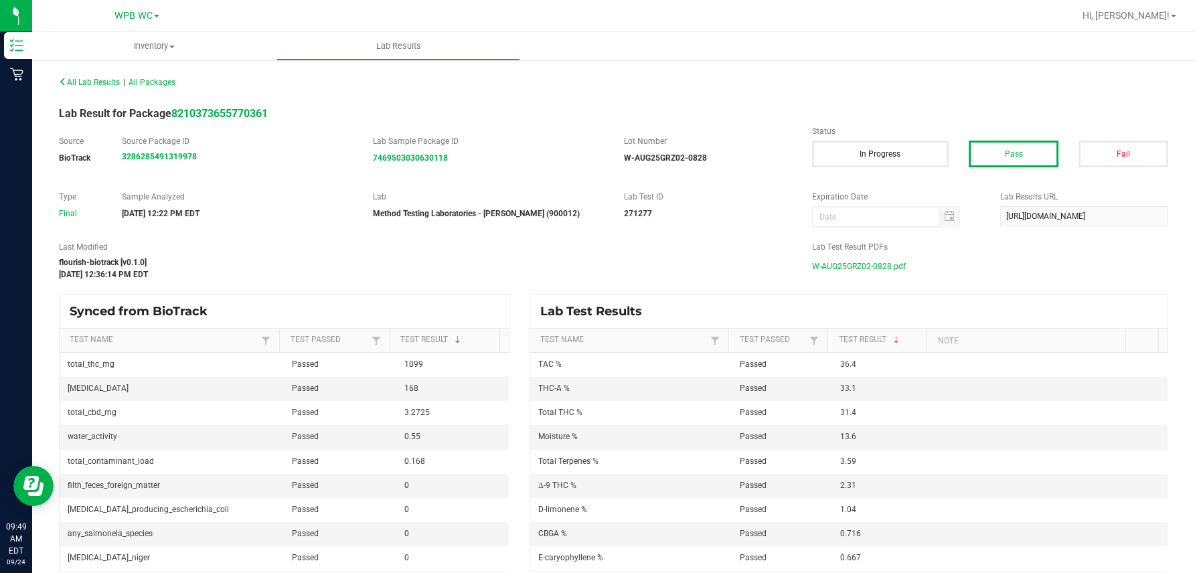
click at [783, 262] on span "W-AUG25GRZ02-0828.pdf" at bounding box center [859, 266] width 94 height 20
click at [135, 19] on span "WPB WC" at bounding box center [133, 16] width 38 height 12
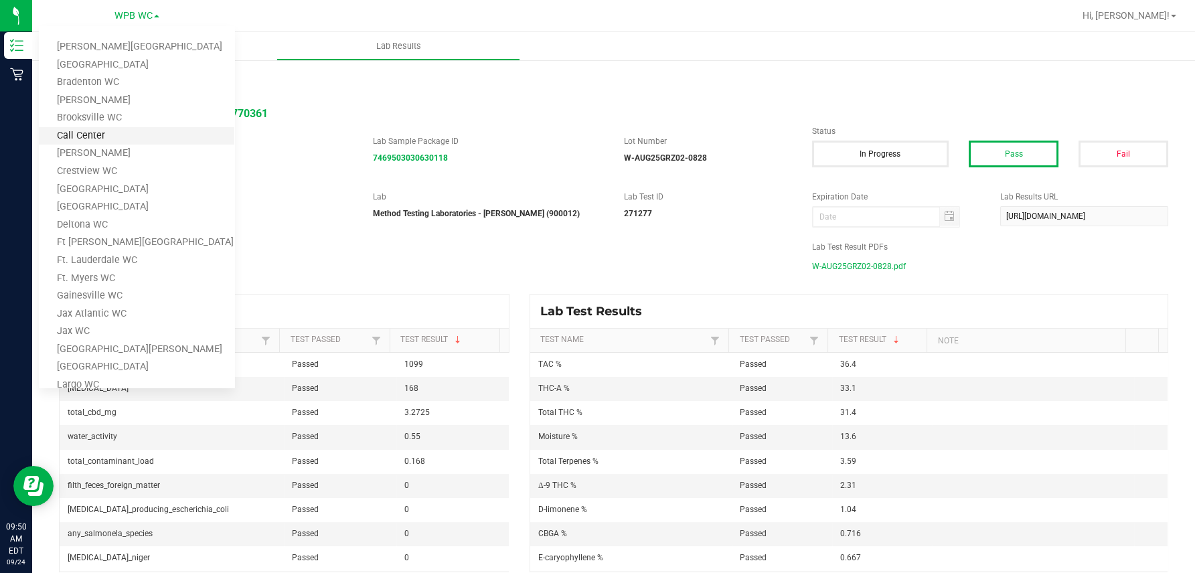
click at [90, 131] on link "Call Center" at bounding box center [137, 136] width 196 height 18
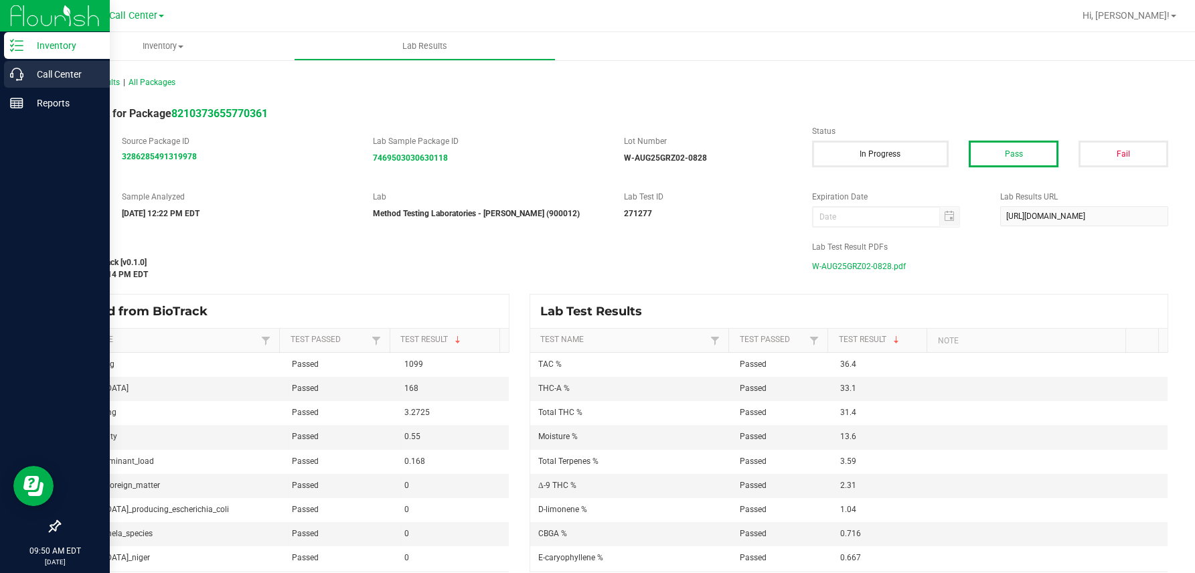
click at [37, 74] on p "Call Center" at bounding box center [63, 74] width 80 height 16
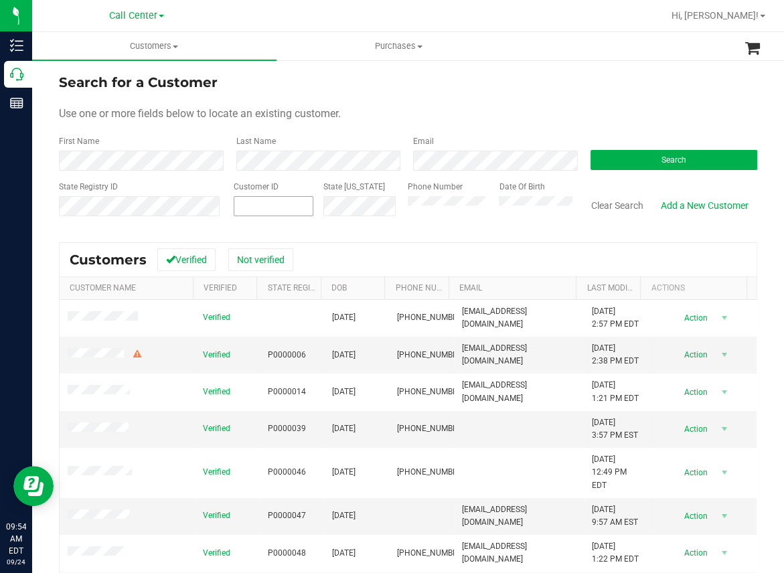
click at [0, 0] on input "text" at bounding box center [0, 0] width 0 height 0
paste input "1616523"
type input "1616523"
click at [662, 163] on span "Search" at bounding box center [674, 159] width 25 height 9
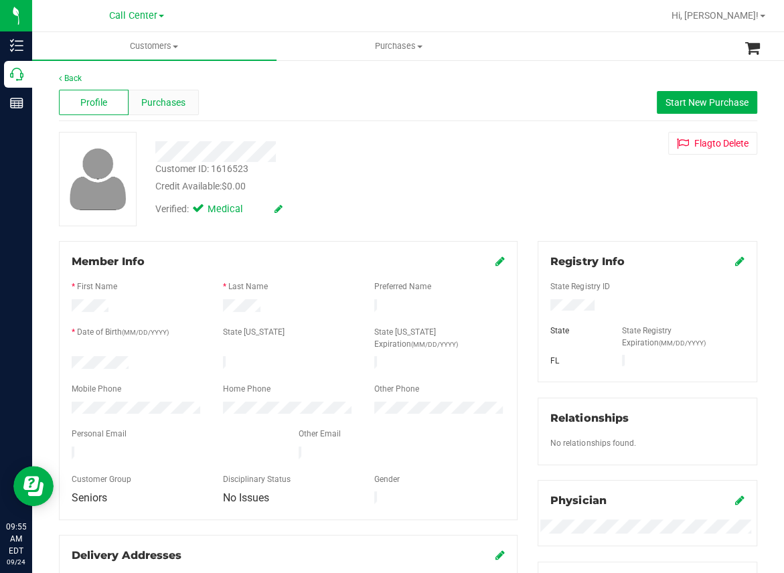
click at [168, 106] on span "Purchases" at bounding box center [163, 103] width 44 height 14
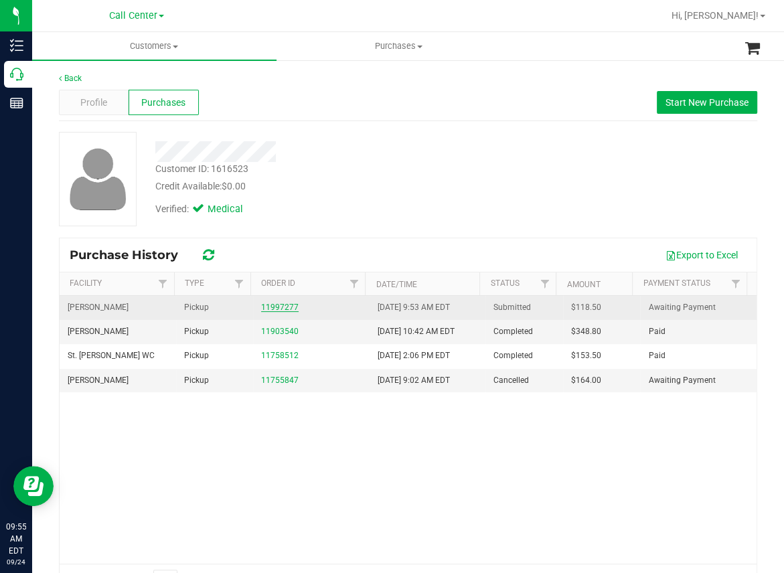
click at [282, 305] on link "11997277" at bounding box center [279, 307] width 37 height 9
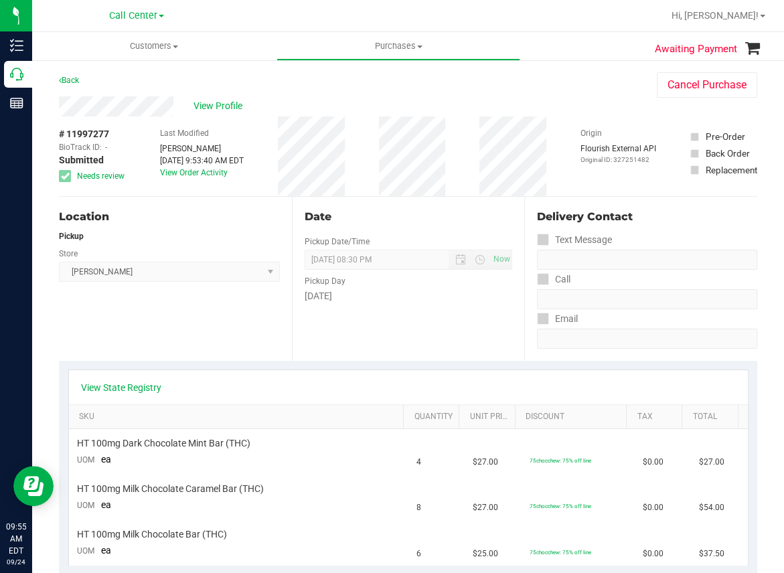
click at [178, 320] on div "Location Pickup Store [PERSON_NAME] Select Store [PERSON_NAME][GEOGRAPHIC_DATA]…" at bounding box center [175, 279] width 233 height 164
click at [216, 104] on span "View Profile" at bounding box center [220, 106] width 54 height 14
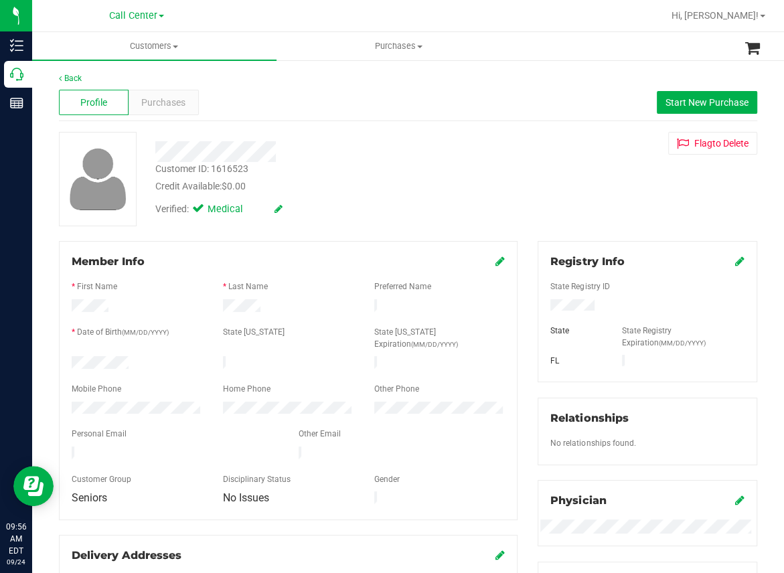
click at [546, 70] on div "Back Profile Purchases Start New Purchase Customer ID: 1616523 Credit Available…" at bounding box center [408, 520] width 752 height 923
click at [173, 111] on div "Purchases" at bounding box center [164, 102] width 70 height 25
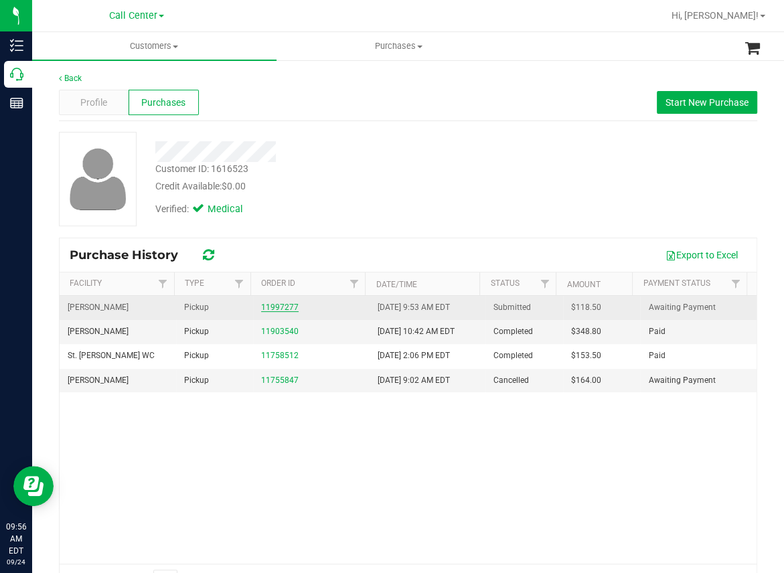
click at [277, 307] on link "11997277" at bounding box center [279, 307] width 37 height 9
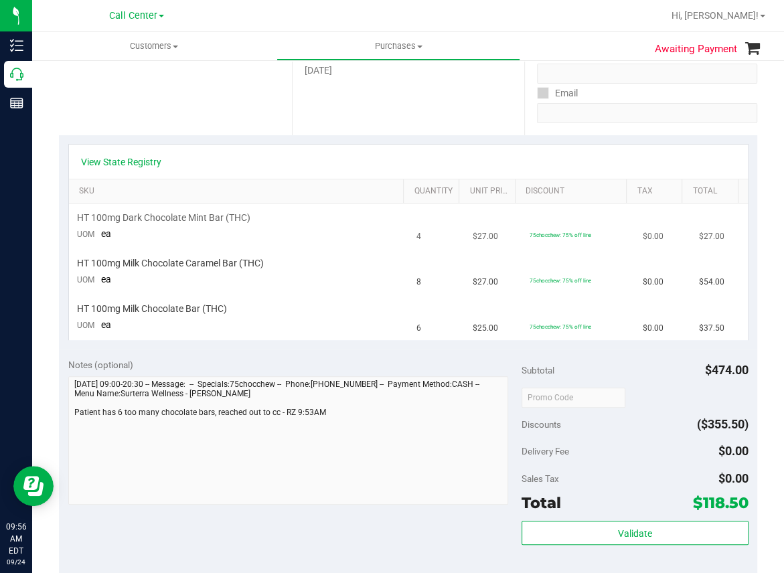
scroll to position [268, 0]
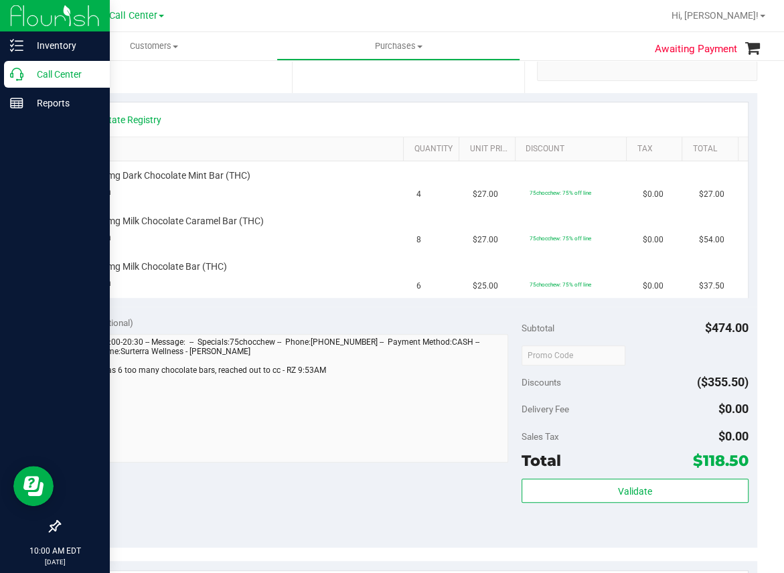
click at [9, 85] on div "Call Center" at bounding box center [57, 74] width 106 height 27
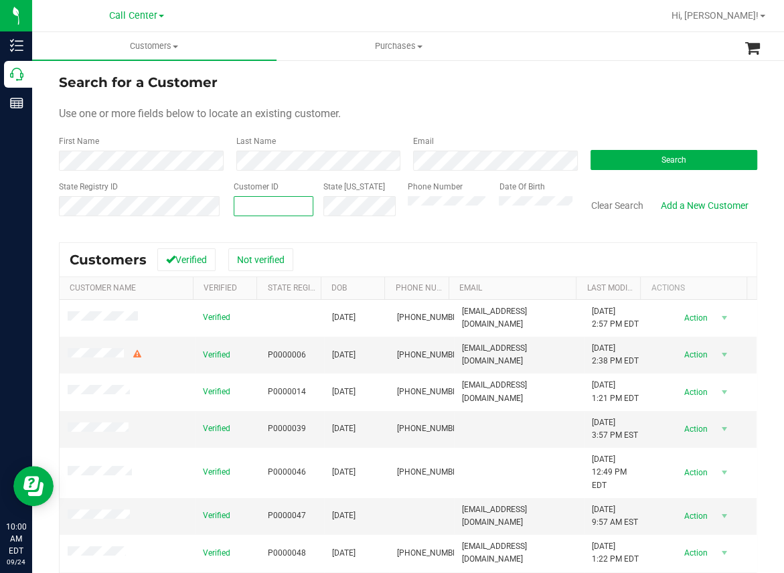
click at [240, 209] on input "text" at bounding box center [273, 206] width 78 height 19
paste input "322256"
type input "322256"
click at [643, 159] on button "Search" at bounding box center [674, 160] width 167 height 20
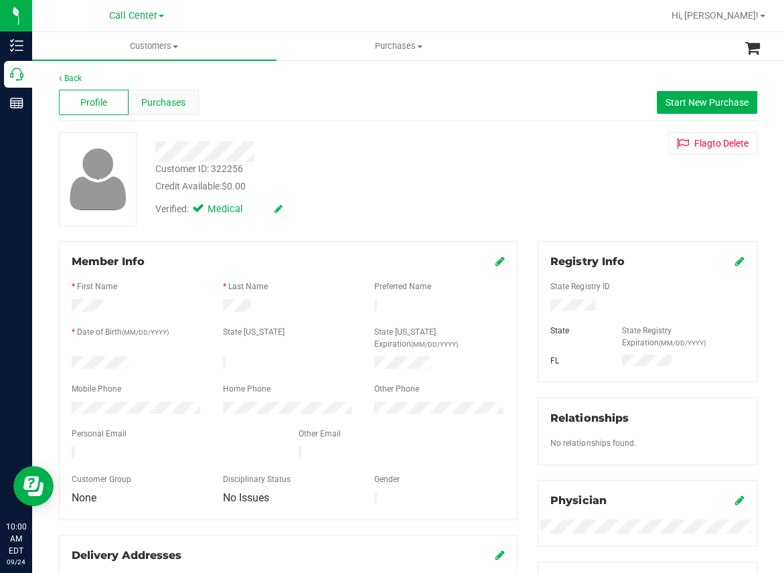
click at [163, 97] on span "Purchases" at bounding box center [163, 103] width 44 height 14
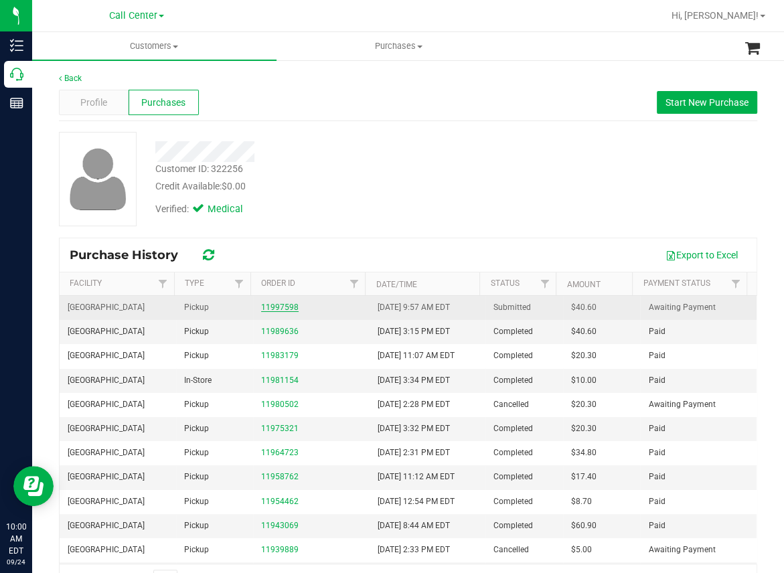
click at [268, 307] on link "11997598" at bounding box center [279, 307] width 37 height 9
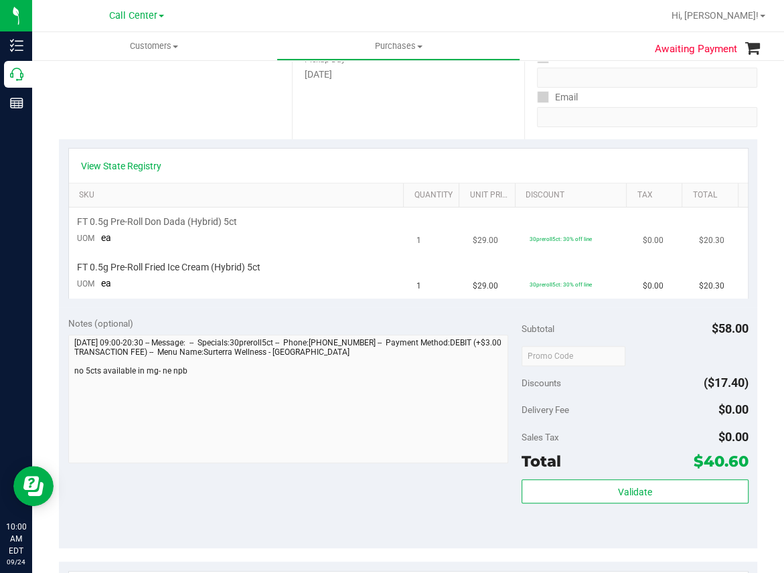
scroll to position [201, 0]
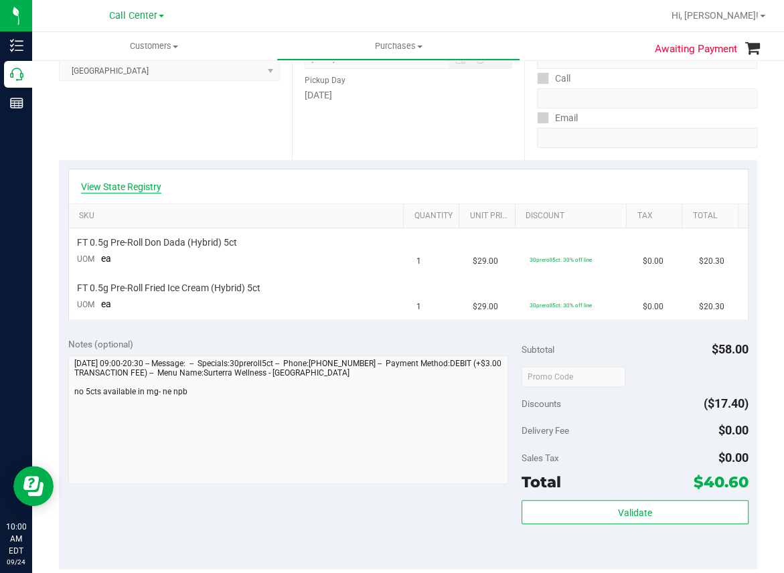
click at [138, 187] on link "View State Registry" at bounding box center [121, 186] width 80 height 13
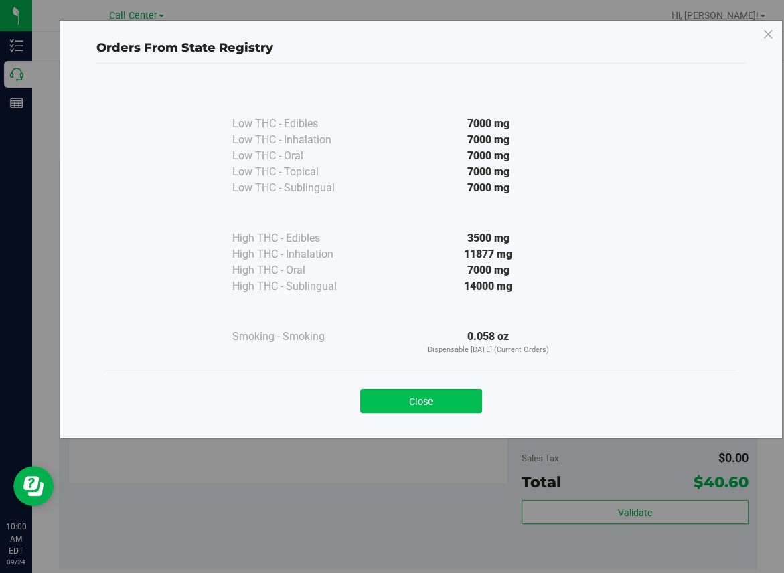
click at [426, 392] on button "Close" at bounding box center [421, 401] width 122 height 24
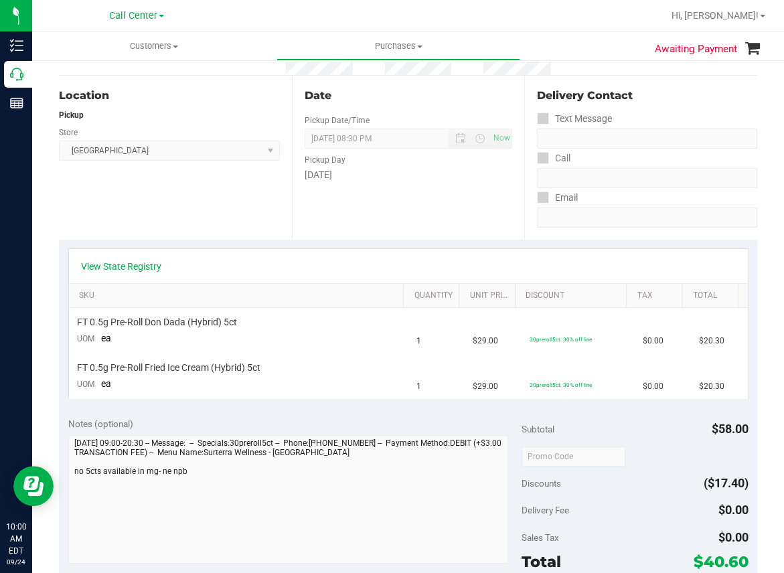
scroll to position [0, 0]
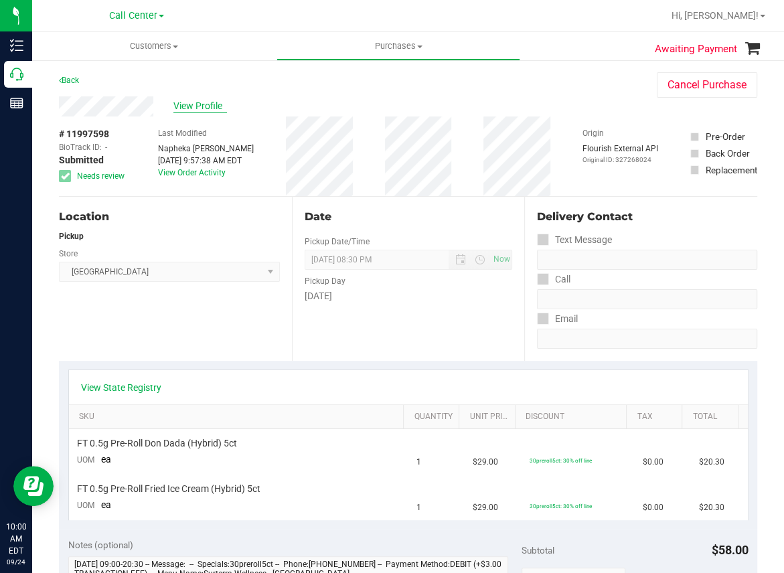
click at [210, 107] on span "View Profile" at bounding box center [200, 106] width 54 height 14
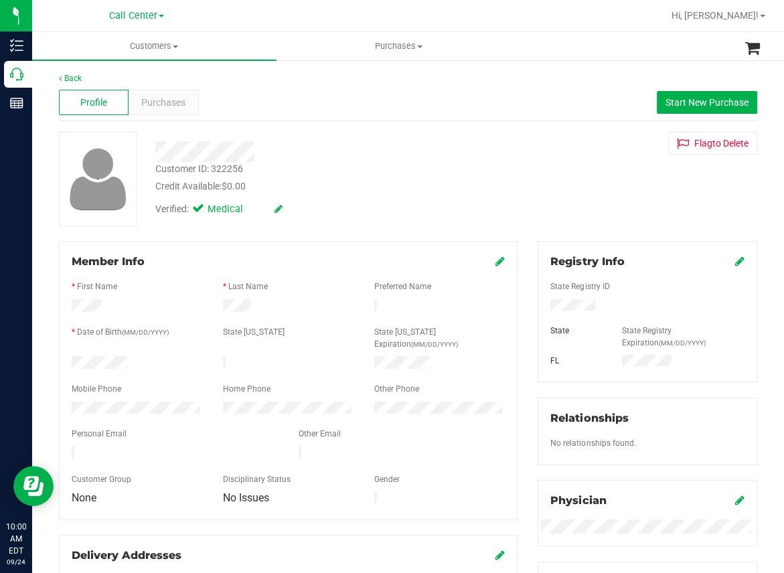
click at [81, 417] on div at bounding box center [288, 422] width 433 height 11
click at [440, 132] on div at bounding box center [325, 147] width 360 height 30
click at [176, 101] on span "Purchases" at bounding box center [163, 103] width 44 height 14
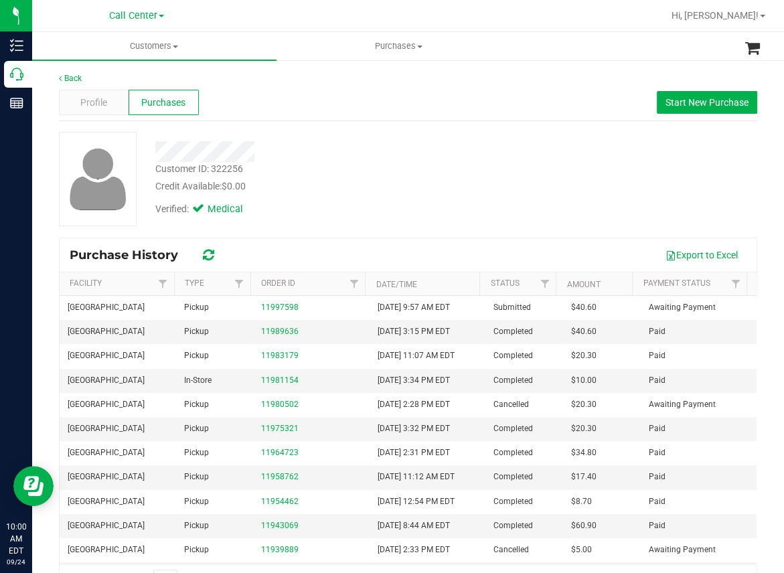
click at [496, 168] on div "Customer ID: 322256 Credit Available: $0.00" at bounding box center [325, 177] width 360 height 31
click at [493, 62] on div "Back Profile Purchases Start New Purchase Customer ID: 322256 Credit Available:…" at bounding box center [408, 334] width 752 height 551
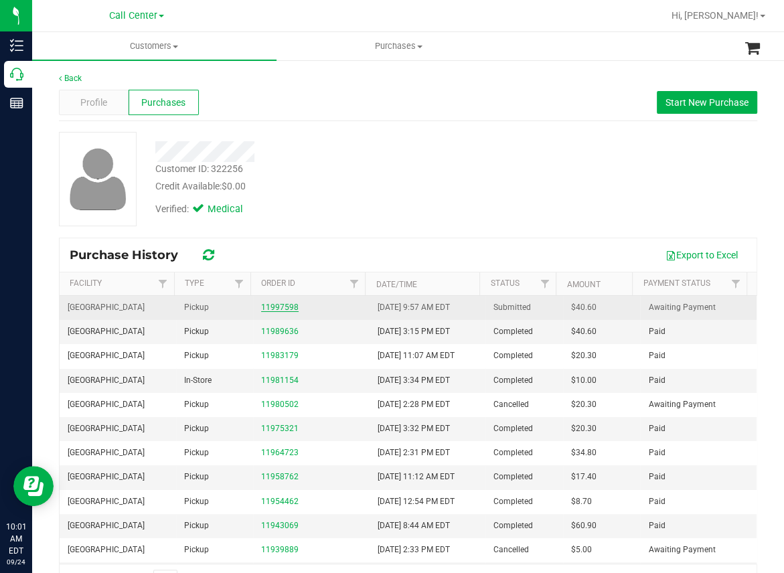
click at [273, 308] on link "11997598" at bounding box center [279, 307] width 37 height 9
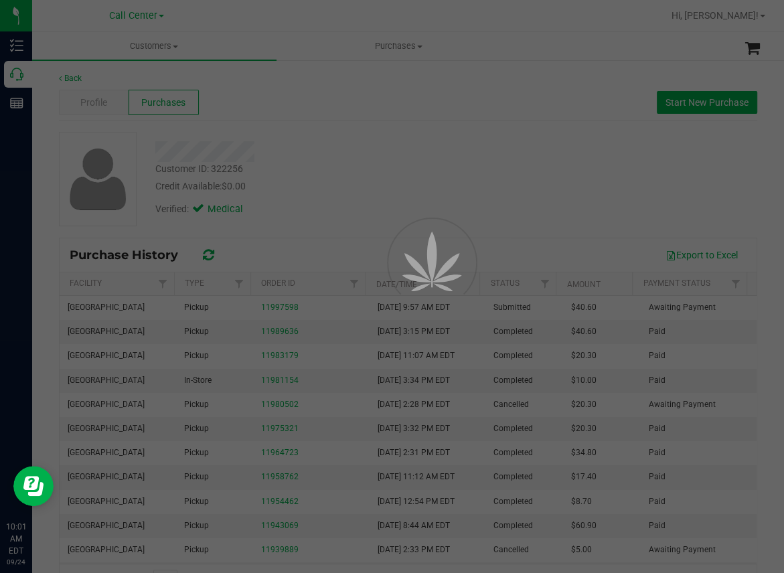
click at [496, 144] on div at bounding box center [392, 286] width 784 height 573
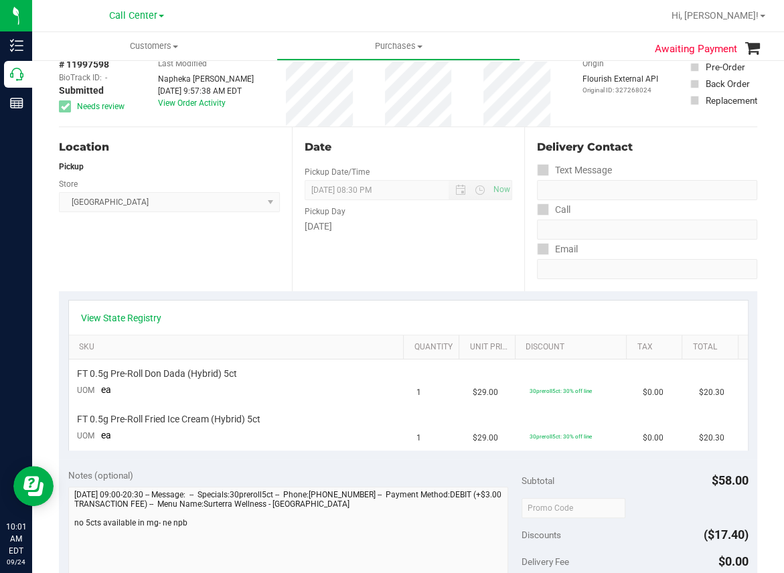
scroll to position [201, 0]
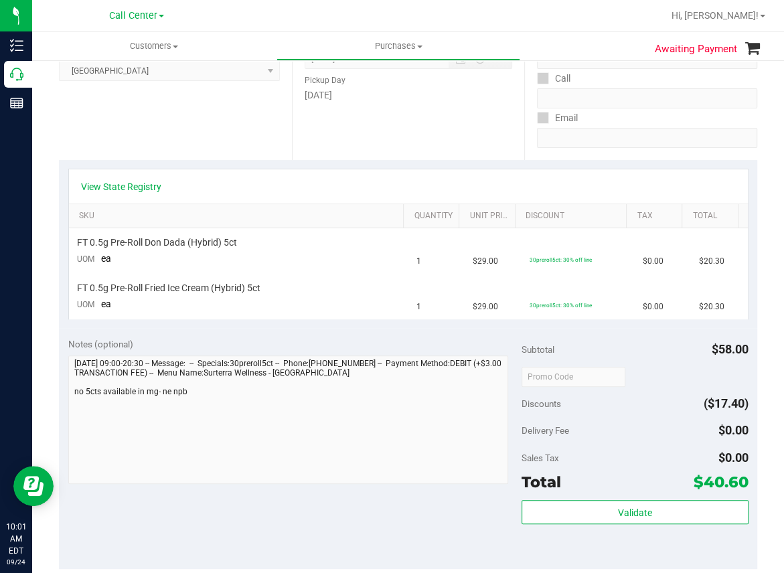
click at [266, 135] on div "Location Pickup Store [GEOGRAPHIC_DATA] WC Select Store [PERSON_NAME][GEOGRAPHI…" at bounding box center [175, 78] width 233 height 164
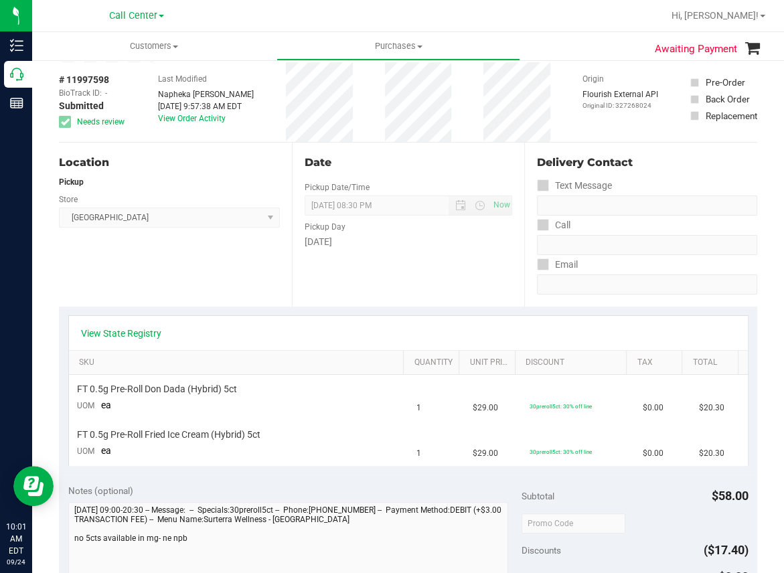
scroll to position [0, 0]
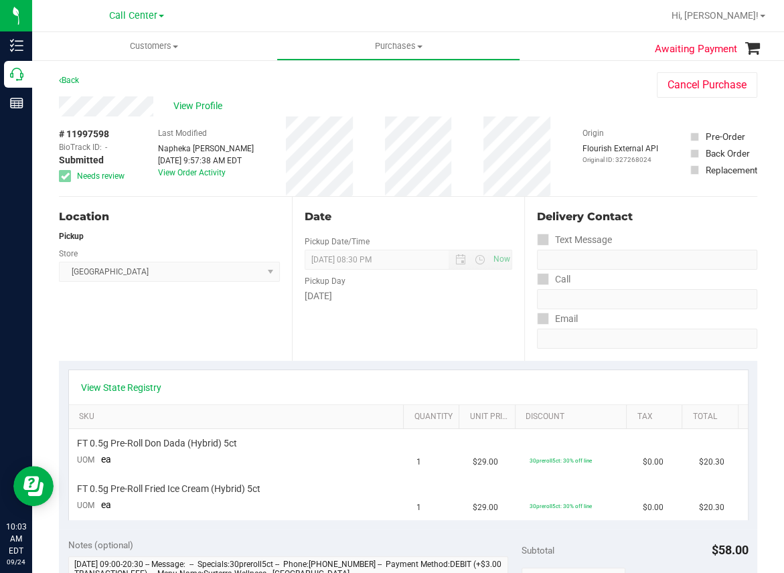
click at [287, 344] on div "Location Pickup Store [GEOGRAPHIC_DATA] WC Select Store [PERSON_NAME][GEOGRAPHI…" at bounding box center [175, 279] width 233 height 164
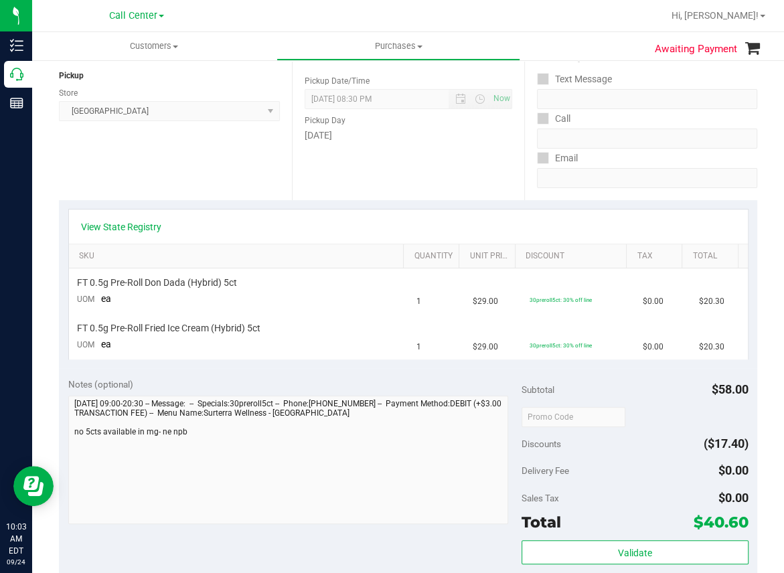
scroll to position [160, 0]
click at [224, 167] on div "Location Pickup Store [GEOGRAPHIC_DATA] WC Select Store [PERSON_NAME][GEOGRAPHI…" at bounding box center [175, 119] width 233 height 164
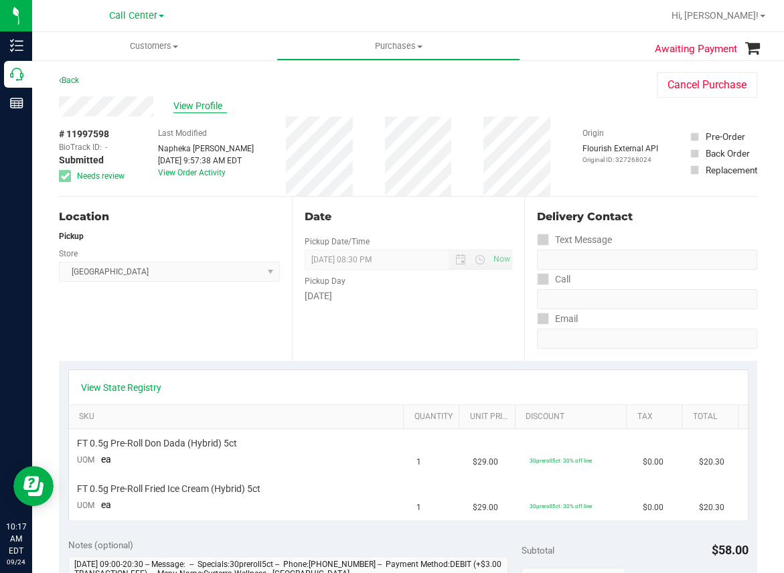
click at [206, 102] on span "View Profile" at bounding box center [200, 106] width 54 height 14
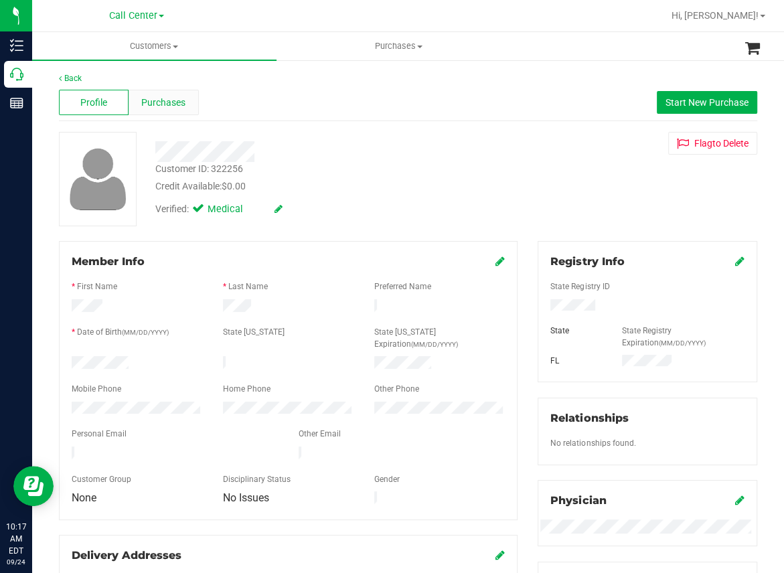
click at [171, 100] on span "Purchases" at bounding box center [163, 103] width 44 height 14
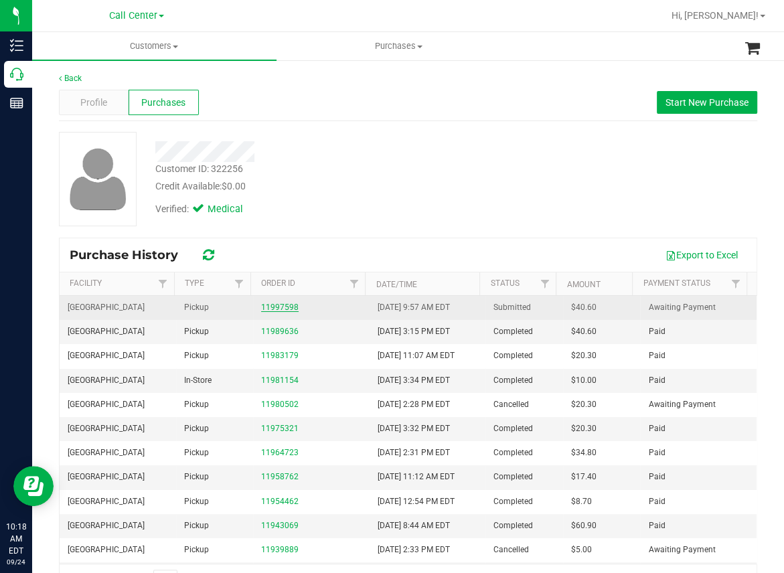
click at [283, 306] on link "11997598" at bounding box center [279, 307] width 37 height 9
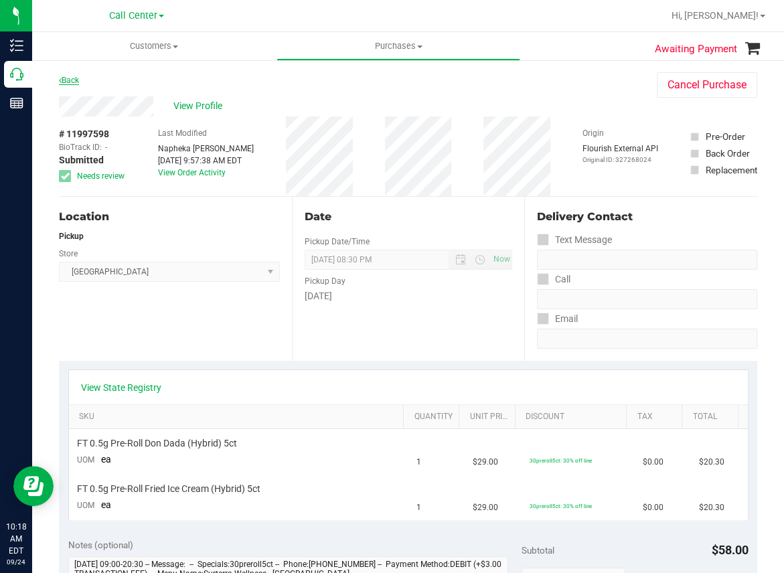
click at [72, 80] on link "Back" at bounding box center [69, 80] width 20 height 9
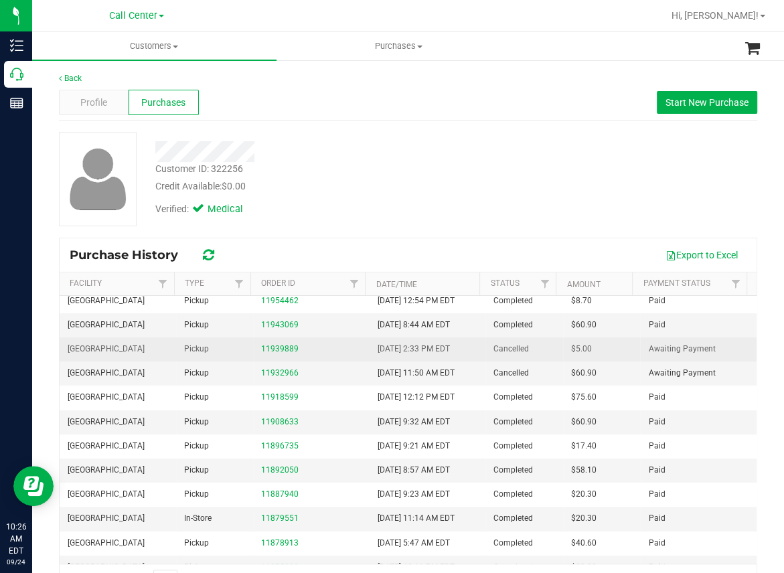
scroll to position [215, 0]
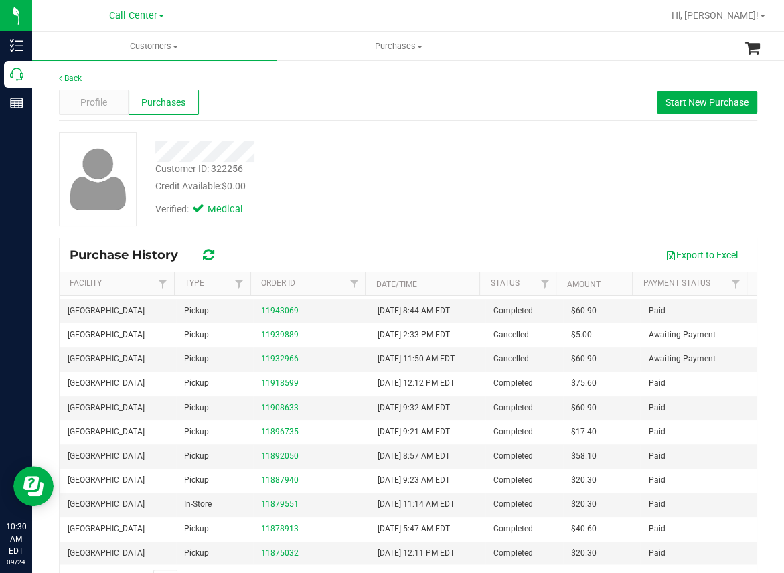
click at [323, 64] on div "Back Profile Purchases Start New Purchase Customer ID: 322256 Credit Available:…" at bounding box center [408, 334] width 752 height 551
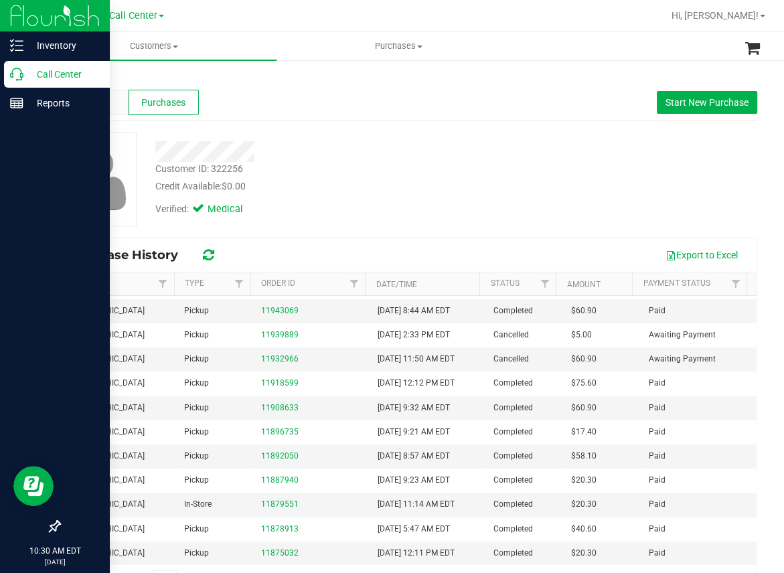
click at [14, 80] on icon at bounding box center [16, 74] width 13 height 13
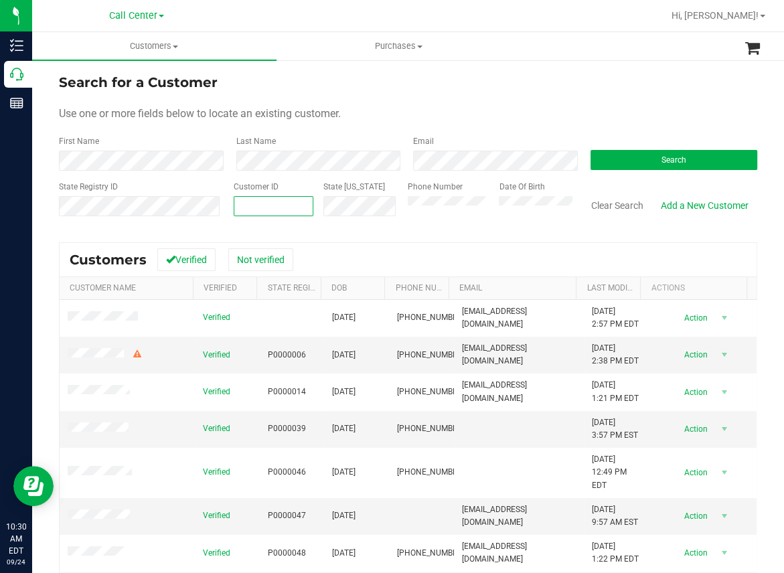
paste input "1496165"
type input "1496165"
click at [684, 153] on button "Search" at bounding box center [674, 160] width 167 height 20
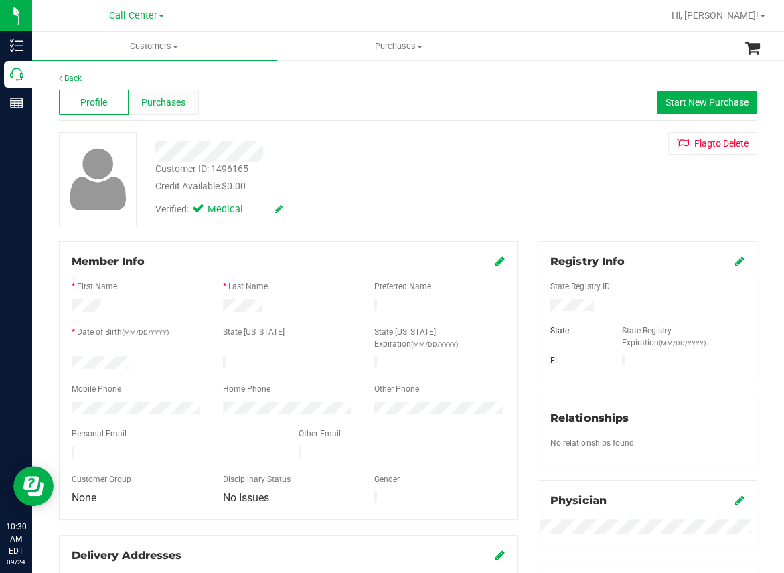
click at [175, 101] on span "Purchases" at bounding box center [163, 103] width 44 height 14
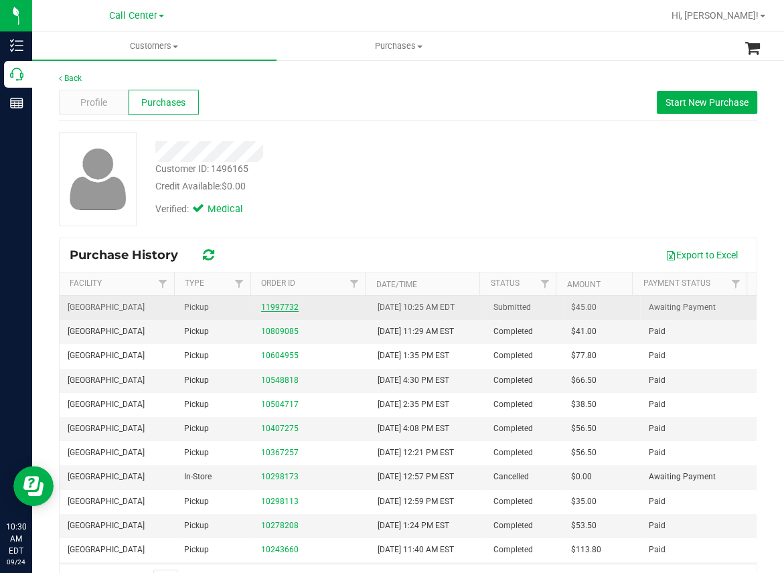
click at [272, 311] on link "11997732" at bounding box center [279, 307] width 37 height 9
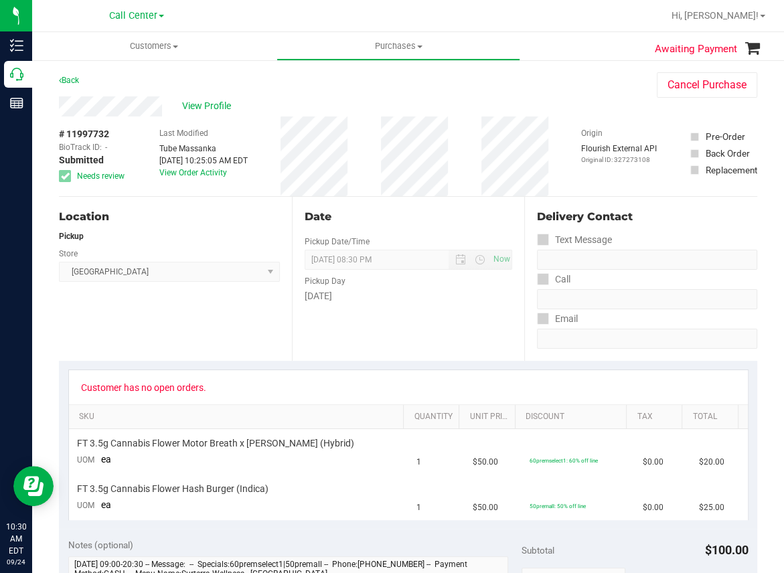
click at [221, 98] on div "View Profile" at bounding box center [344, 106] width 571 height 20
click at [218, 108] on span "View Profile" at bounding box center [209, 106] width 54 height 14
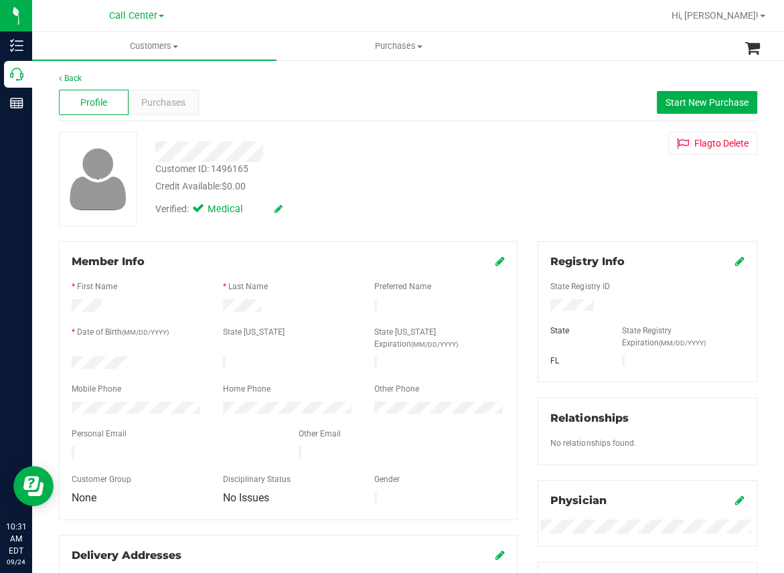
click at [323, 64] on div "Back Profile Purchases Start New Purchase Customer ID: 1496165 Credit Available…" at bounding box center [408, 520] width 752 height 923
drag, startPoint x: 408, startPoint y: 177, endPoint x: 398, endPoint y: 182, distance: 11.1
click at [407, 177] on div "Customer ID: 1496165 Credit Available: $0.00" at bounding box center [325, 177] width 360 height 31
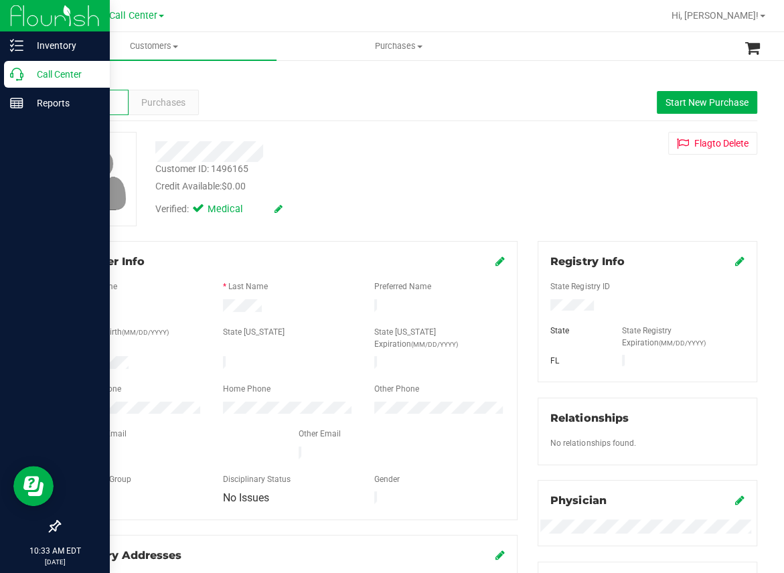
click at [22, 75] on icon at bounding box center [16, 74] width 13 height 13
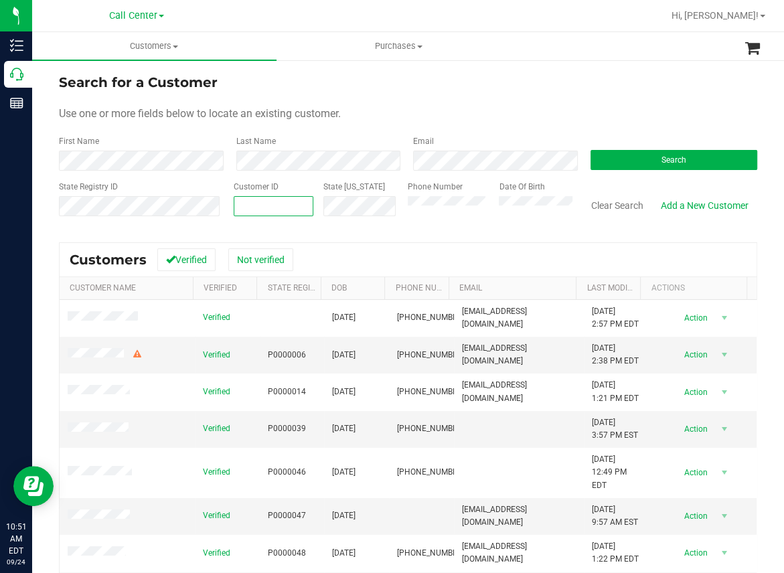
paste input "568310"
type input "568310"
click at [628, 151] on button "Search" at bounding box center [674, 160] width 167 height 20
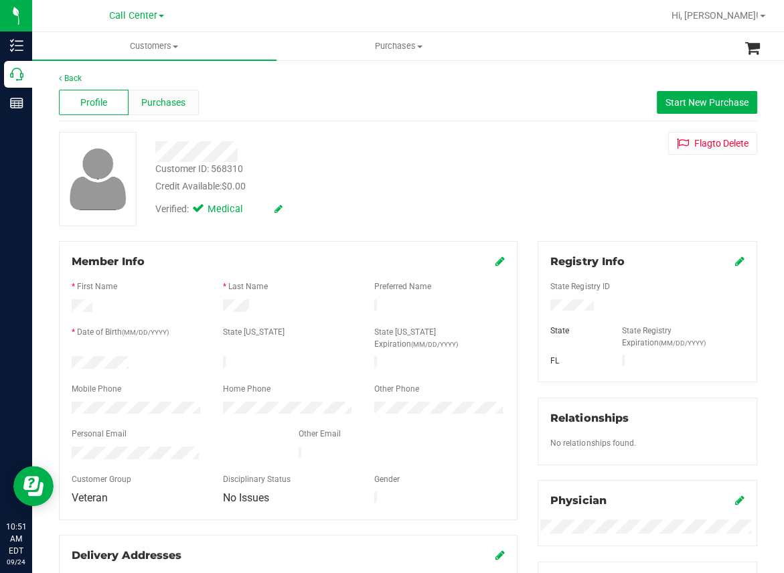
click at [176, 100] on span "Purchases" at bounding box center [163, 103] width 44 height 14
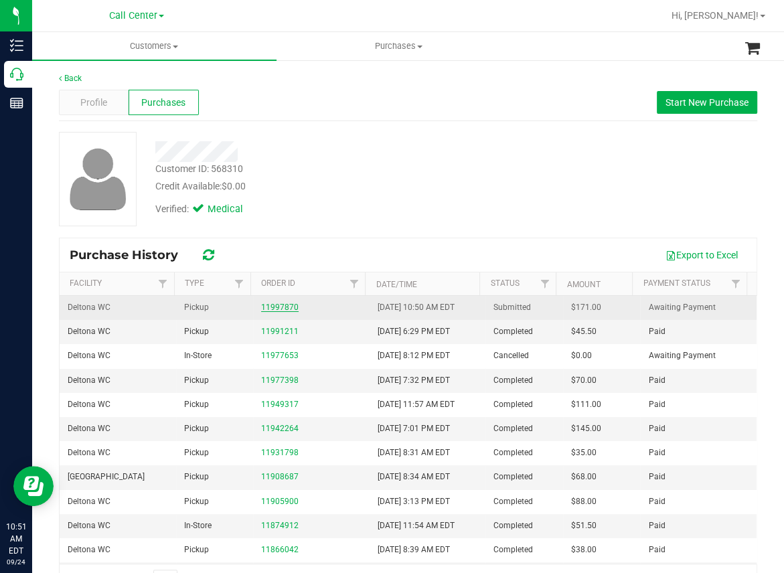
click at [276, 306] on link "11997870" at bounding box center [279, 307] width 37 height 9
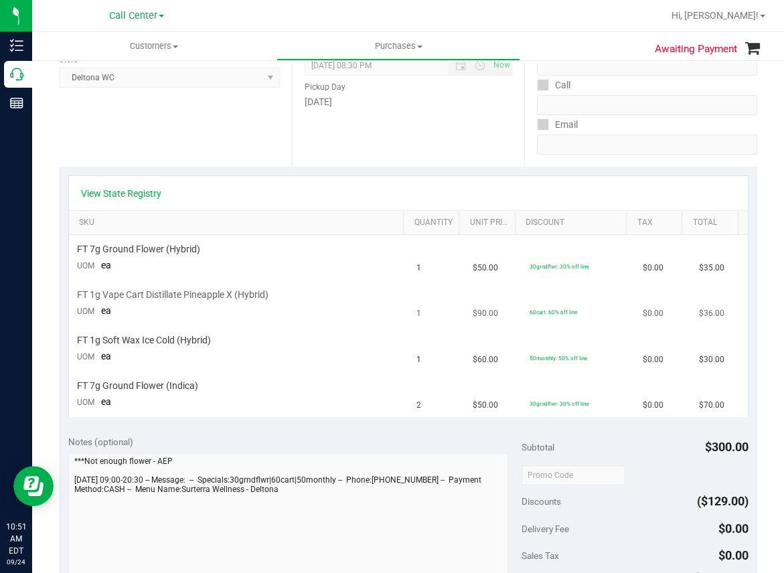
scroll to position [201, 0]
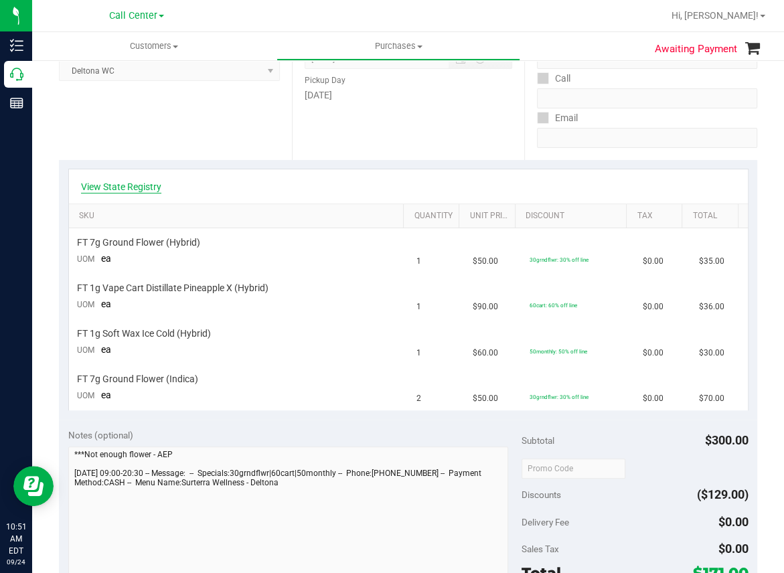
click at [114, 184] on link "View State Registry" at bounding box center [121, 186] width 80 height 13
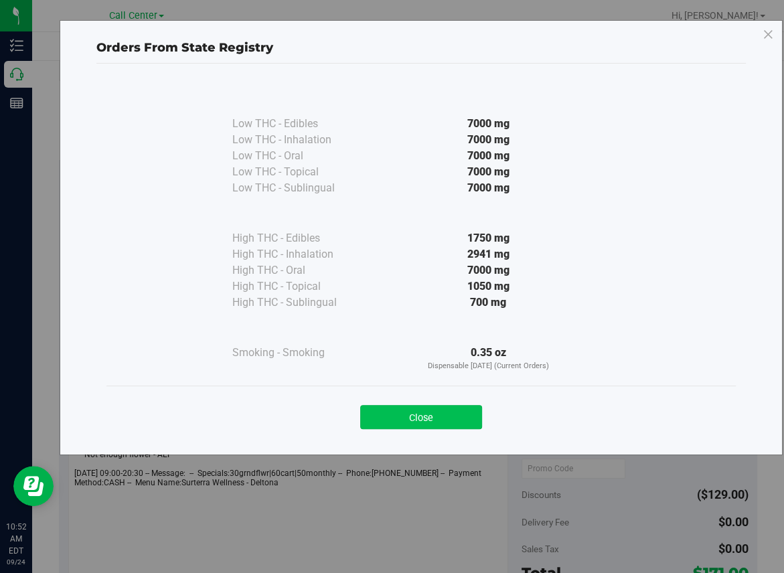
click at [432, 414] on button "Close" at bounding box center [421, 417] width 122 height 24
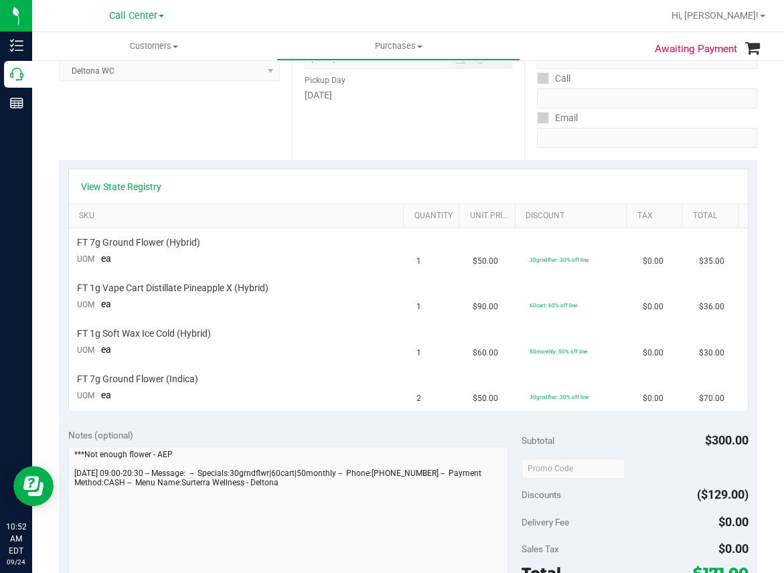
click at [183, 121] on div "Location Pickup Store Deltona WC Select Store [PERSON_NAME][GEOGRAPHIC_DATA] [P…" at bounding box center [175, 78] width 233 height 164
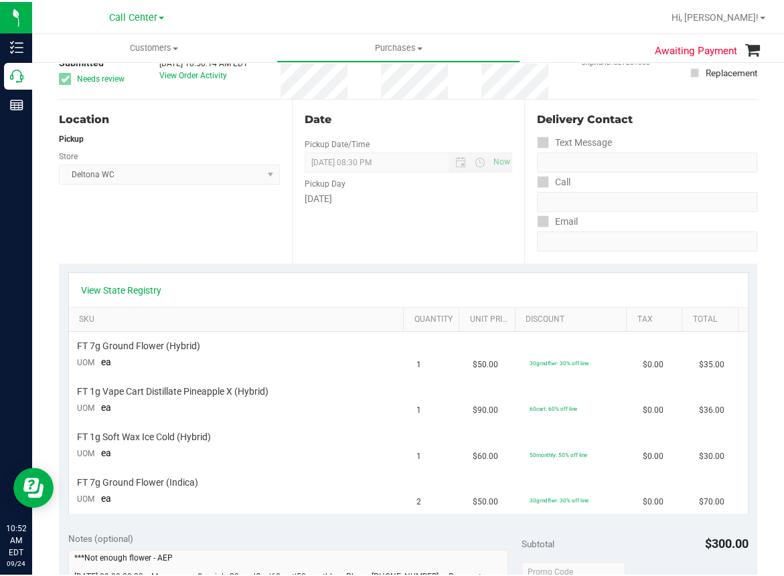
scroll to position [0, 0]
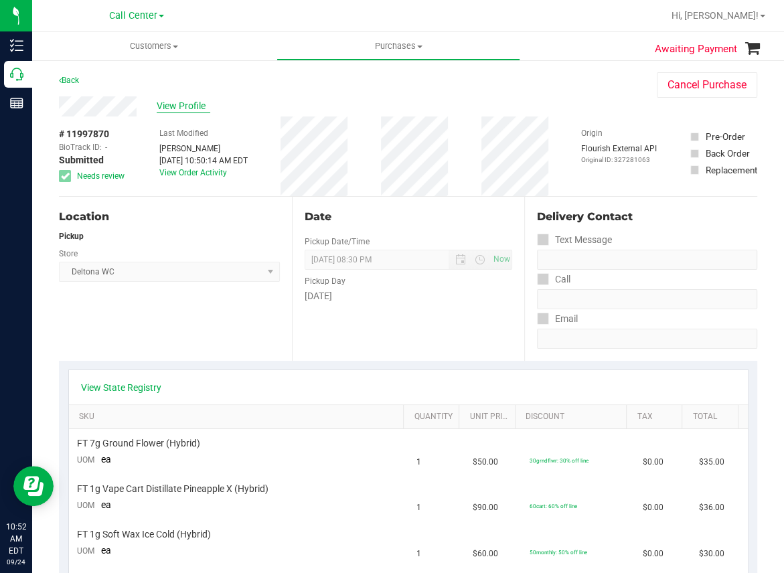
click at [193, 104] on span "View Profile" at bounding box center [184, 106] width 54 height 14
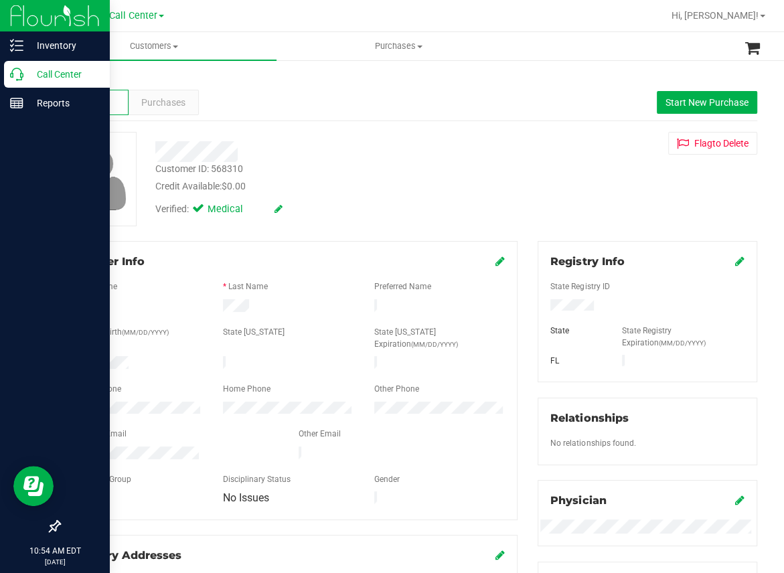
click at [25, 75] on p "Call Center" at bounding box center [63, 74] width 80 height 16
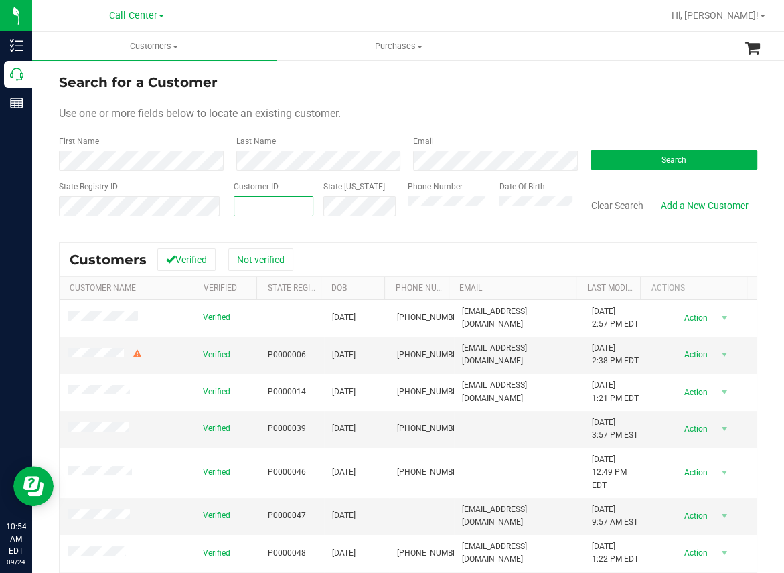
click at [250, 204] on input "text" at bounding box center [273, 206] width 78 height 19
paste input "381533"
type input "381533"
click at [617, 161] on button "Search" at bounding box center [674, 160] width 167 height 20
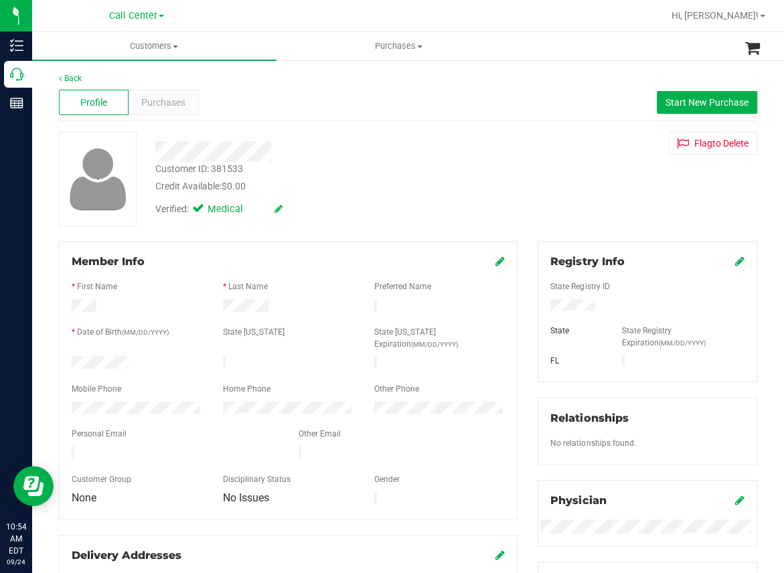
drag, startPoint x: 380, startPoint y: 71, endPoint x: 343, endPoint y: 102, distance: 48.4
click at [380, 72] on div "Back Profile Purchases Start New Purchase Customer ID: 381533 Credit Available:…" at bounding box center [408, 559] width 752 height 1000
click at [162, 99] on span "Purchases" at bounding box center [163, 103] width 44 height 14
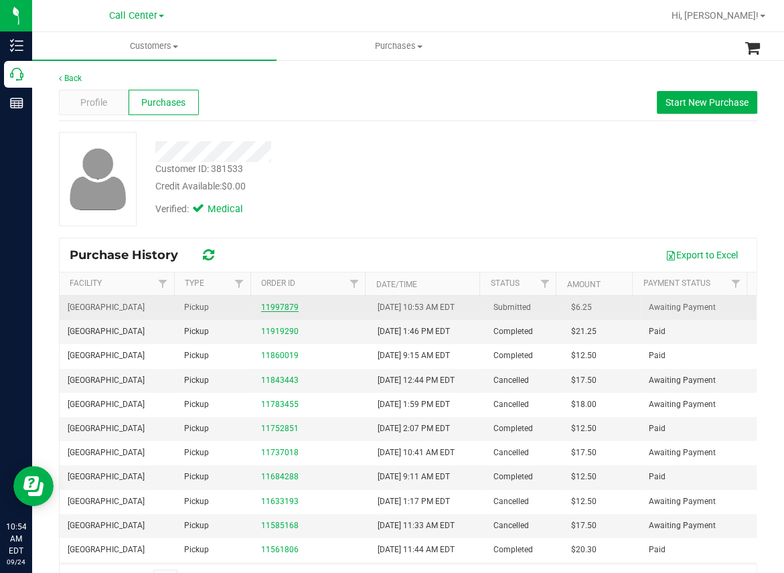
click at [275, 307] on link "11997879" at bounding box center [279, 307] width 37 height 9
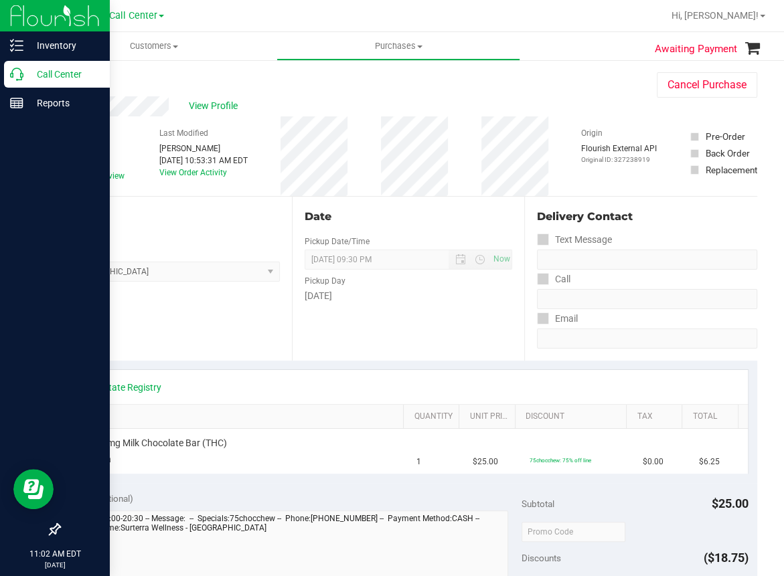
click at [16, 74] on icon at bounding box center [16, 74] width 13 height 13
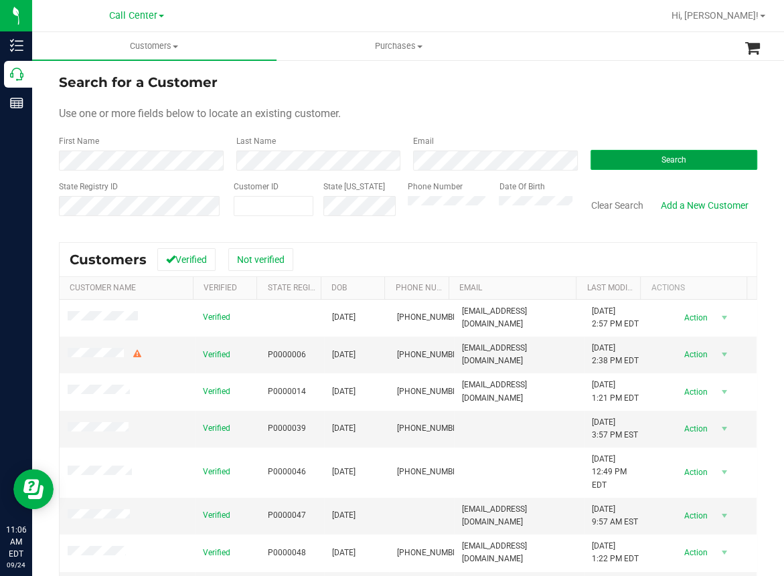
click at [622, 161] on button "Search" at bounding box center [674, 160] width 167 height 20
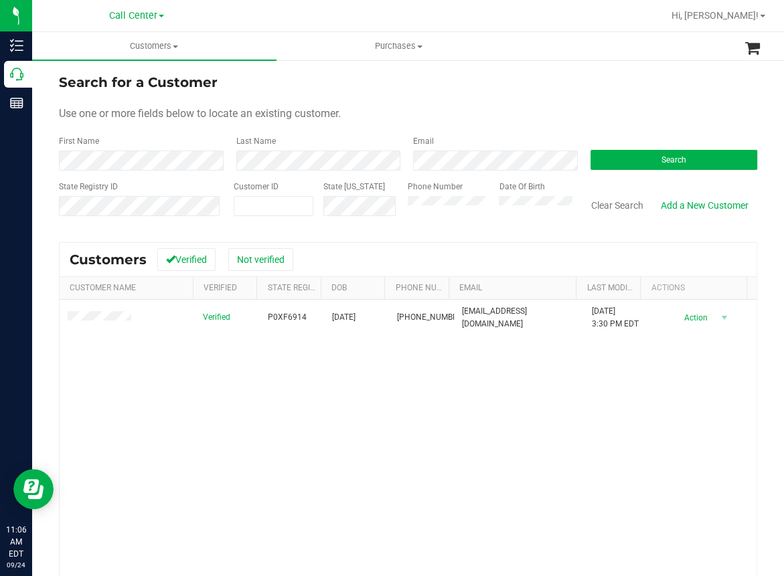
click at [183, 404] on div "Verified P0XF6914 [DATE] (352) 895-1560 [EMAIL_ADDRESS][DOMAIN_NAME] [DATE] 3:3…" at bounding box center [408, 481] width 697 height 363
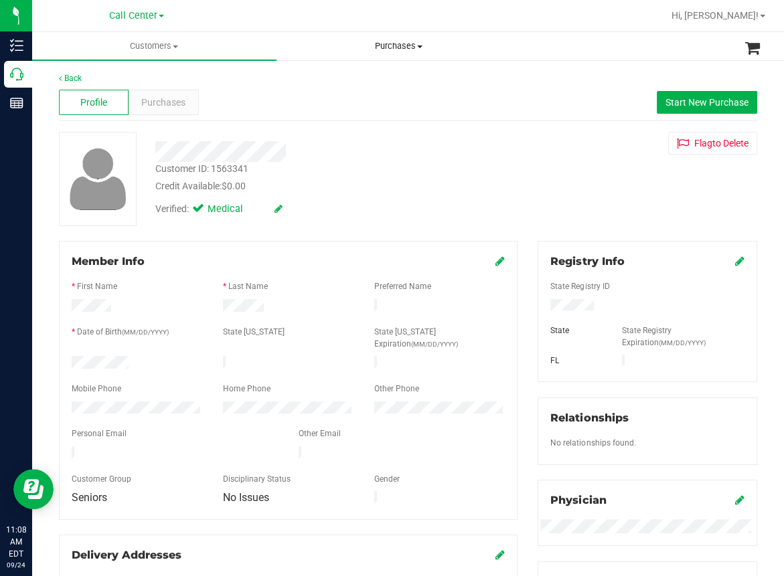
click at [456, 33] on uib-tab-heading "Purchases All purchases" at bounding box center [398, 46] width 243 height 27
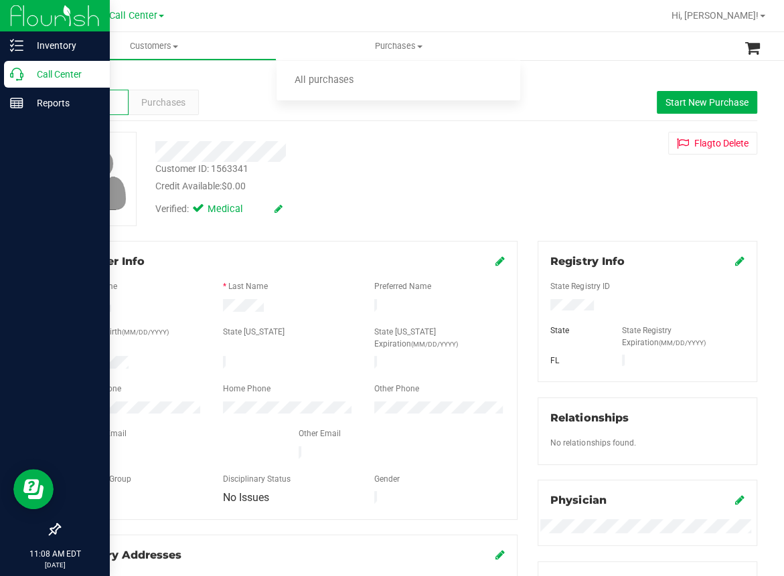
click at [15, 76] on icon at bounding box center [16, 74] width 13 height 13
